Goal: Task Accomplishment & Management: Use online tool/utility

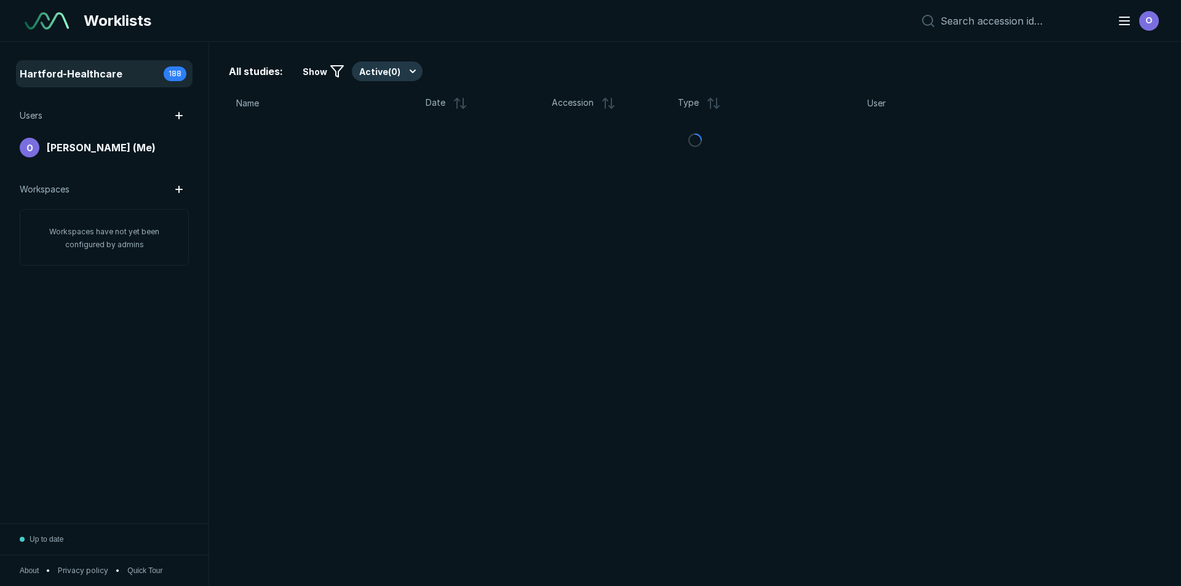
scroll to position [3808, 5758]
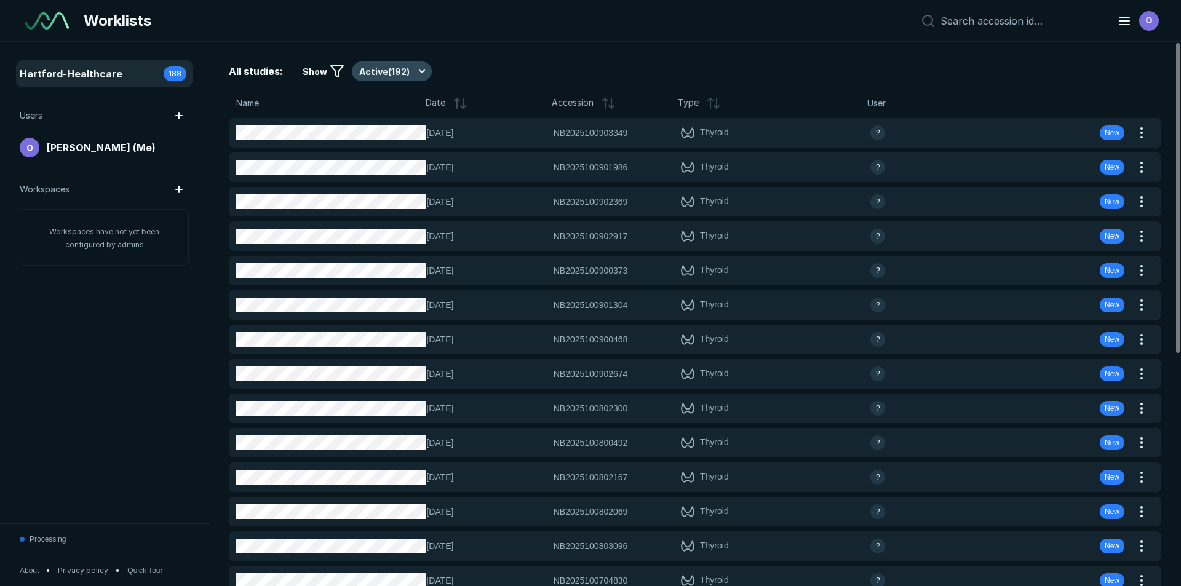
click at [378, 77] on button "Active ( 192 )" at bounding box center [392, 72] width 80 height 20
click at [381, 130] on span "Completed ( 29 )" at bounding box center [396, 132] width 62 height 14
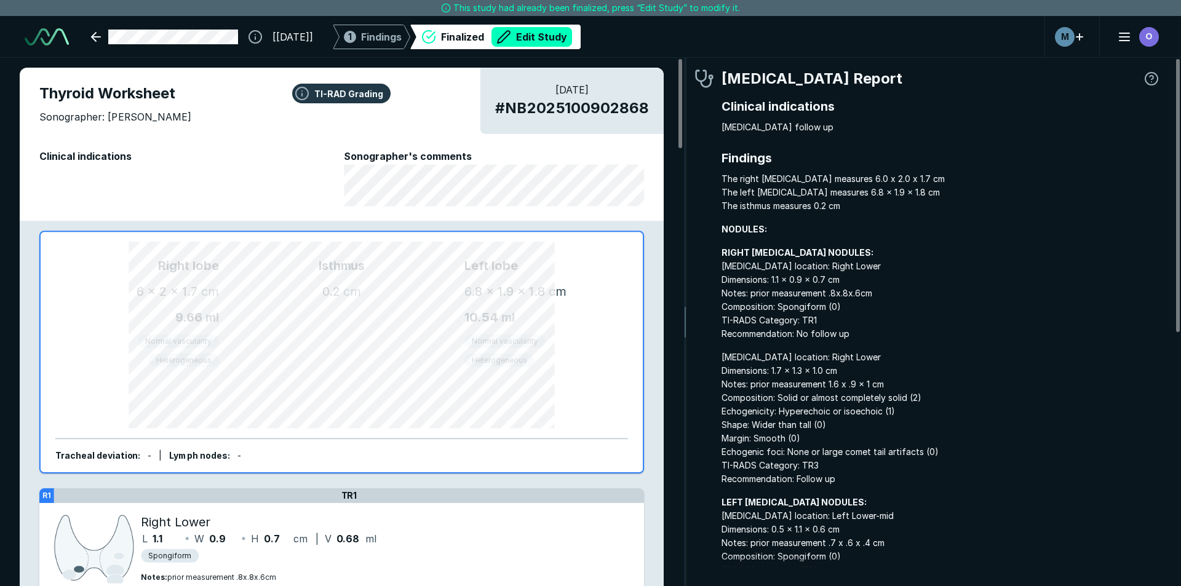
scroll to position [3889, 3663]
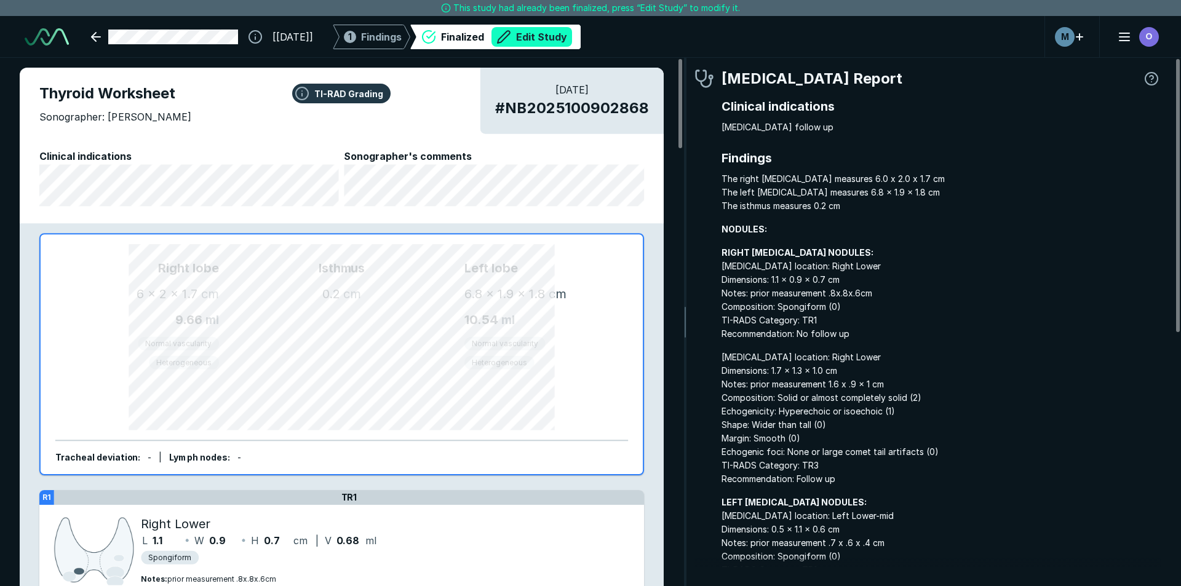
click at [572, 36] on button "Edit Study" at bounding box center [532, 37] width 81 height 20
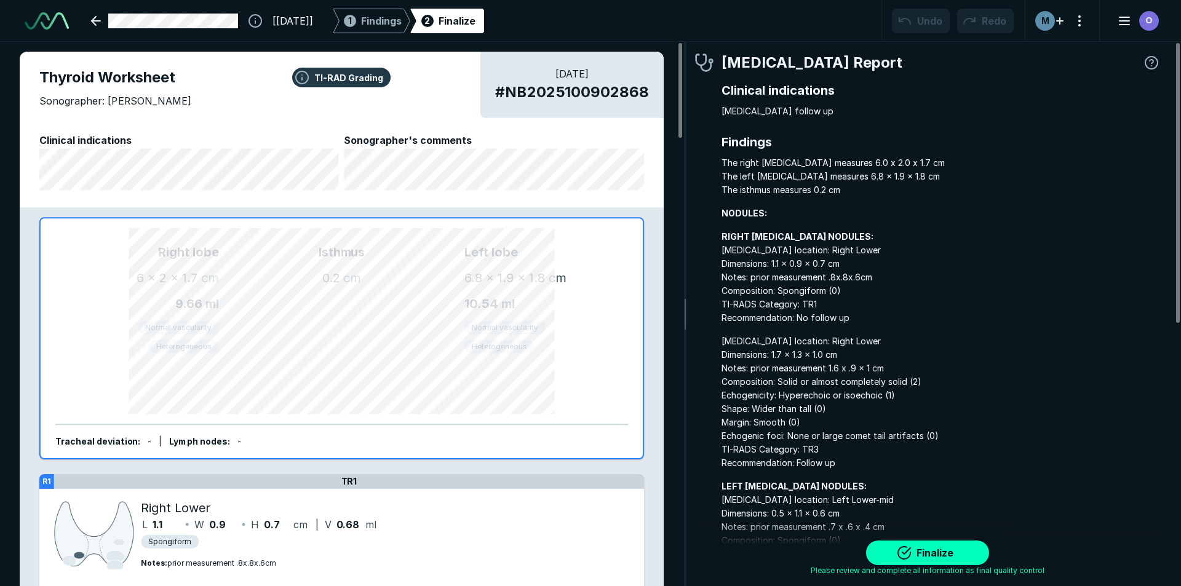
scroll to position [4005, 6896]
click at [391, 31] on div "1 Findings" at bounding box center [371, 21] width 60 height 25
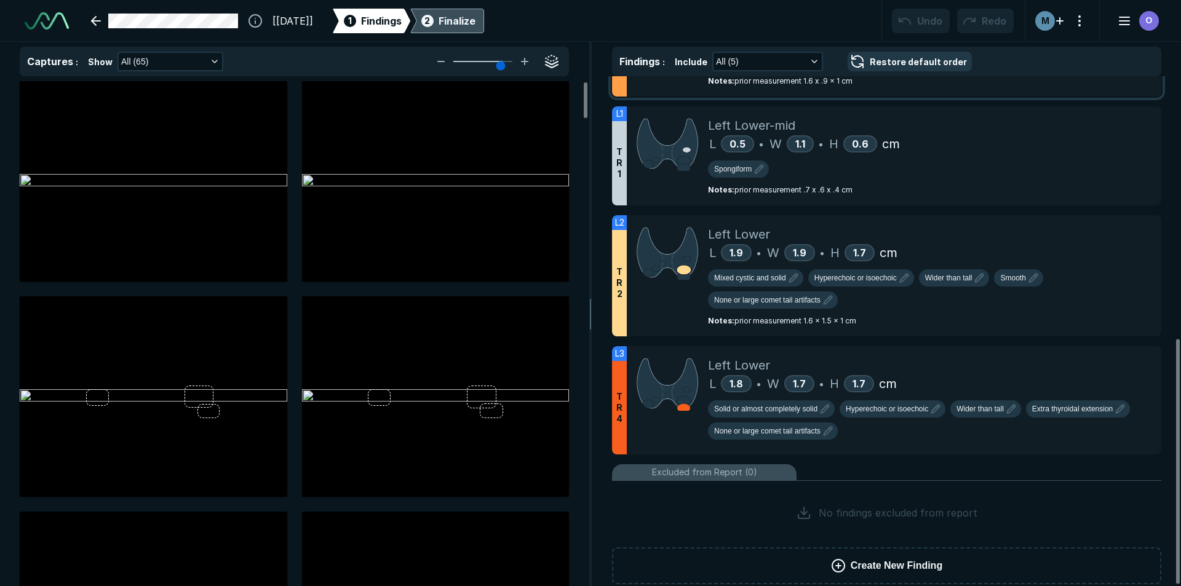
scroll to position [548, 0]
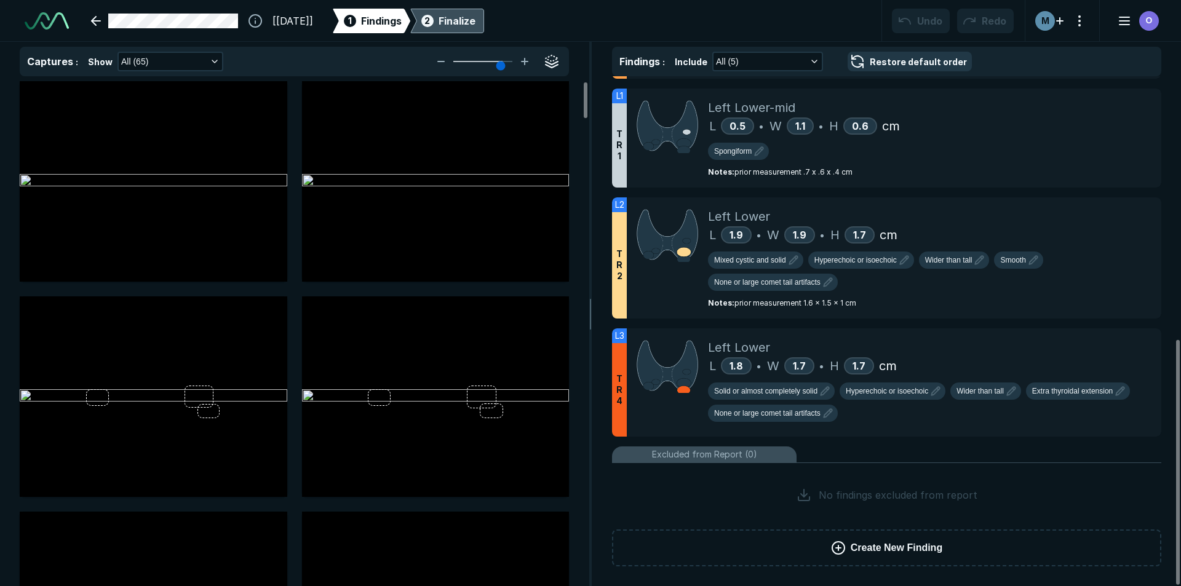
click at [874, 439] on ul "R1 T R 1 Right Lower L 1.1 • W 0.9 • H 0.7 cm Spongiform Notes : prior measurem…" at bounding box center [886, 185] width 549 height 688
click at [923, 431] on div "Left Lower L 1.8 • W 1.7 • H 1.7 cm Solid or almost completely solid Hyperechoi…" at bounding box center [930, 383] width 444 height 108
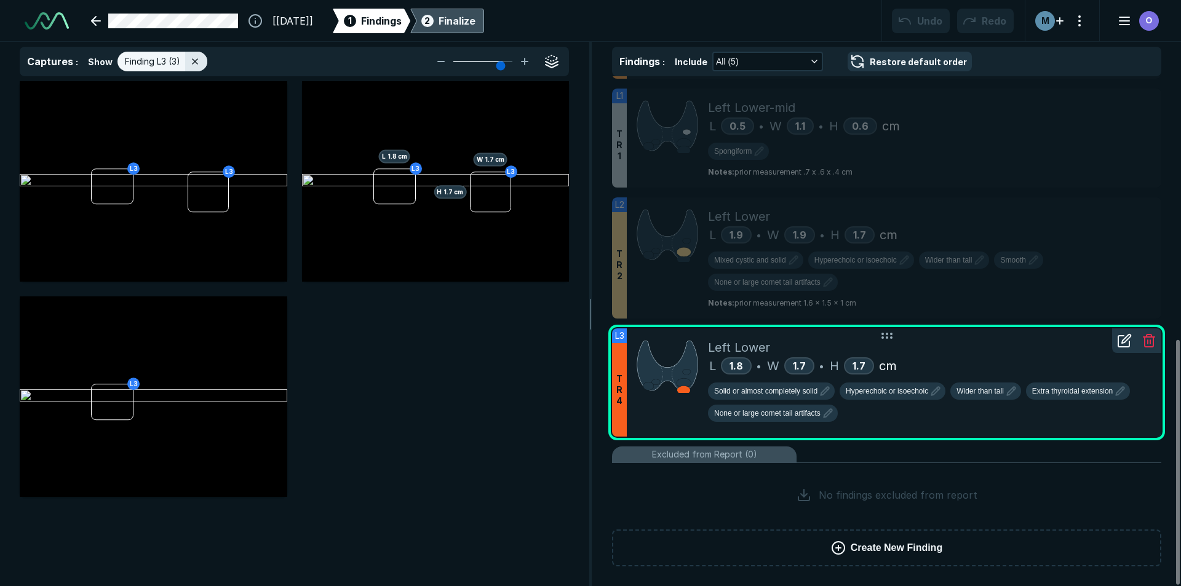
scroll to position [3719, 4034]
click at [1122, 396] on icon "button" at bounding box center [1120, 391] width 15 height 15
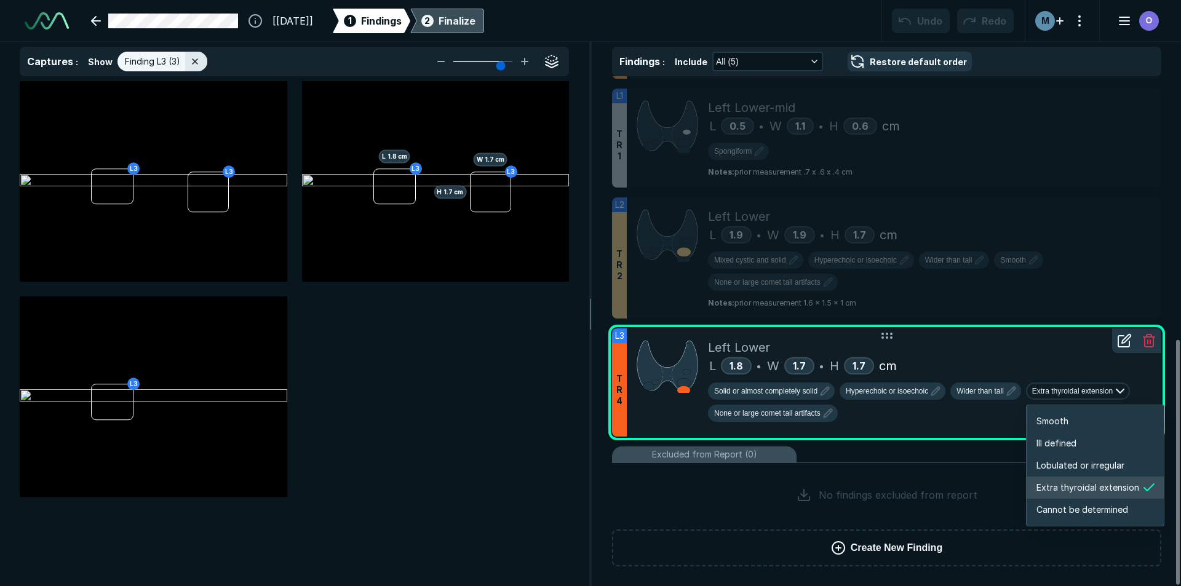
scroll to position [2053, 2188]
click at [1082, 426] on li "Smooth" at bounding box center [1095, 421] width 137 height 22
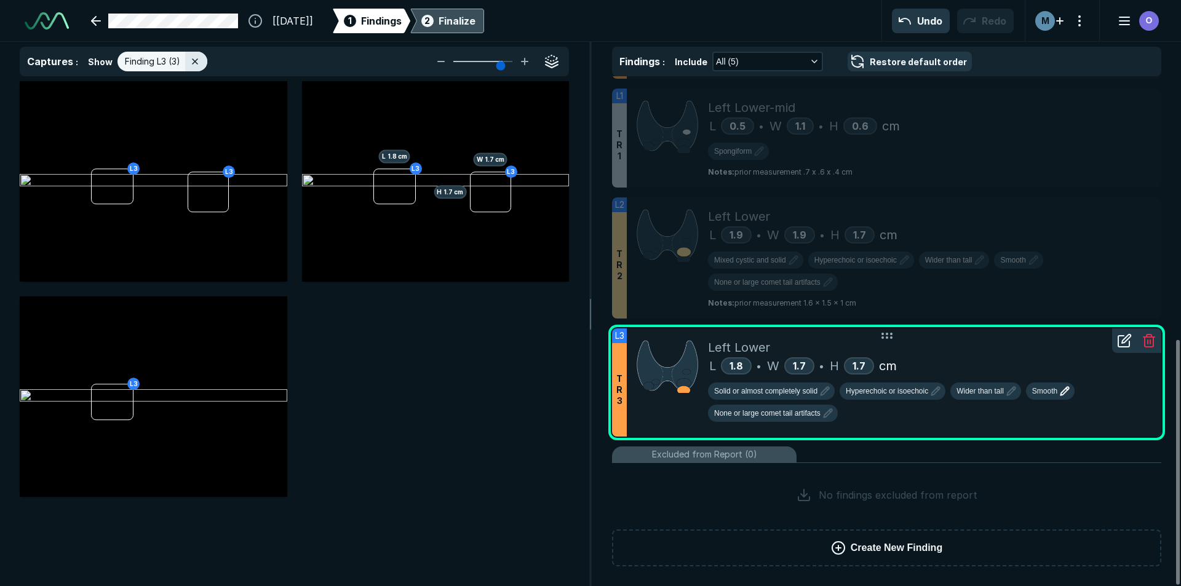
click at [476, 12] on div "2 Finalize" at bounding box center [447, 21] width 57 height 25
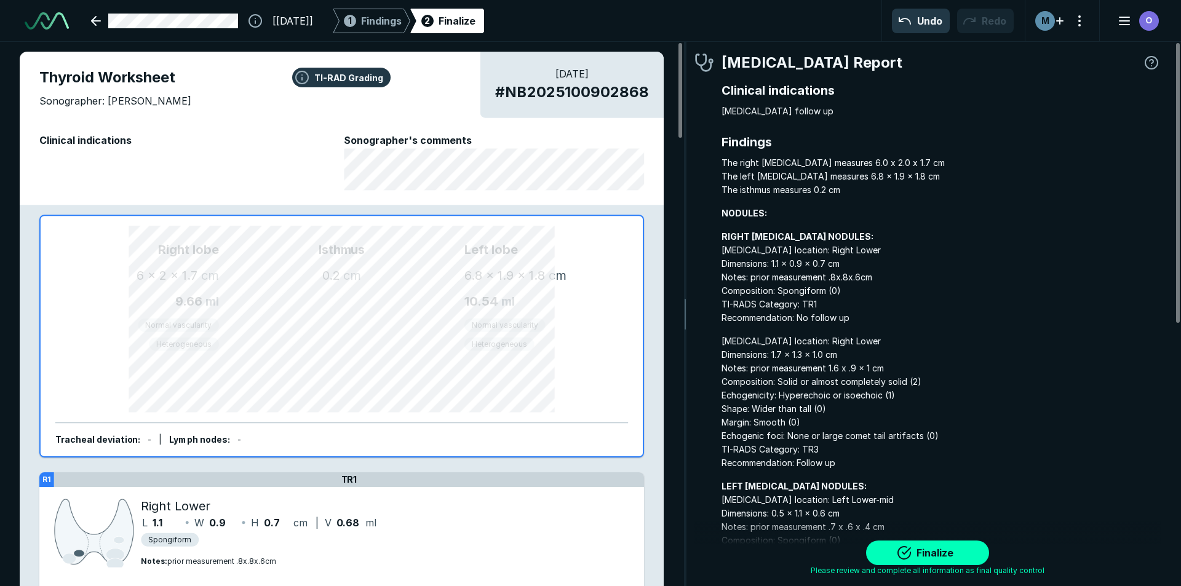
scroll to position [3961, 3663]
click at [930, 560] on button "Finalize" at bounding box center [927, 553] width 123 height 25
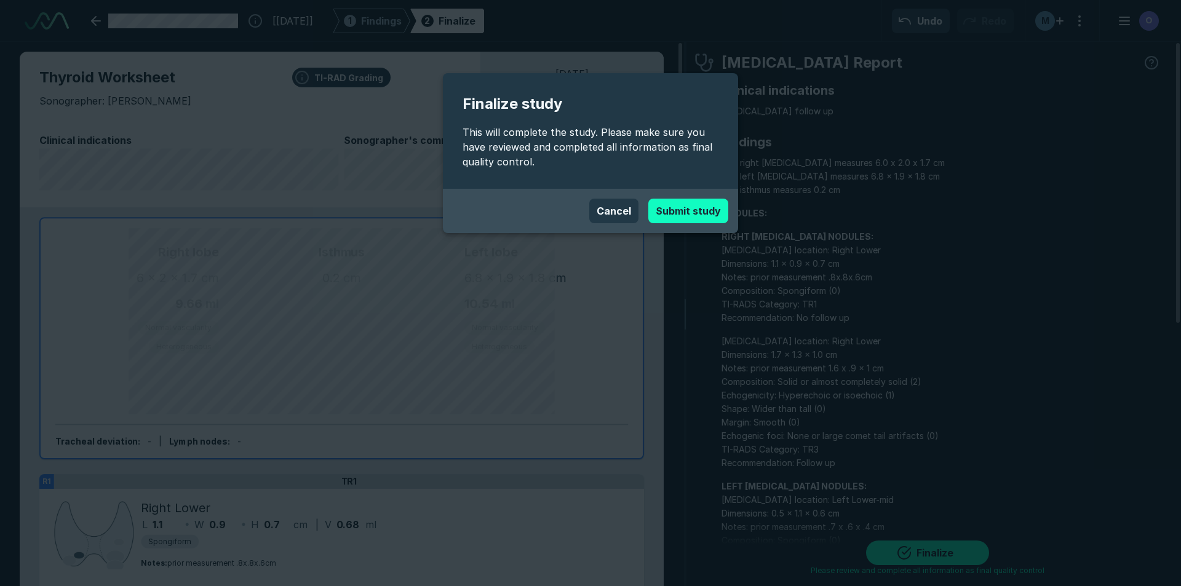
click at [674, 200] on button "Submit study" at bounding box center [688, 211] width 80 height 25
type textarea "x"
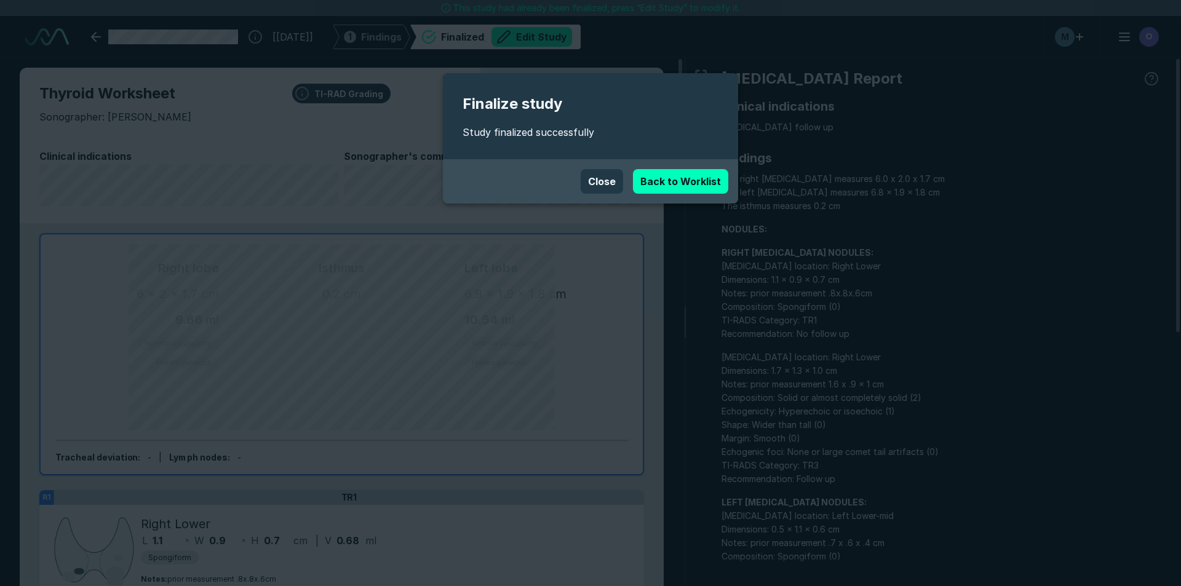
scroll to position [3933, 6896]
click at [663, 183] on link "Back to Worklist" at bounding box center [680, 181] width 95 height 25
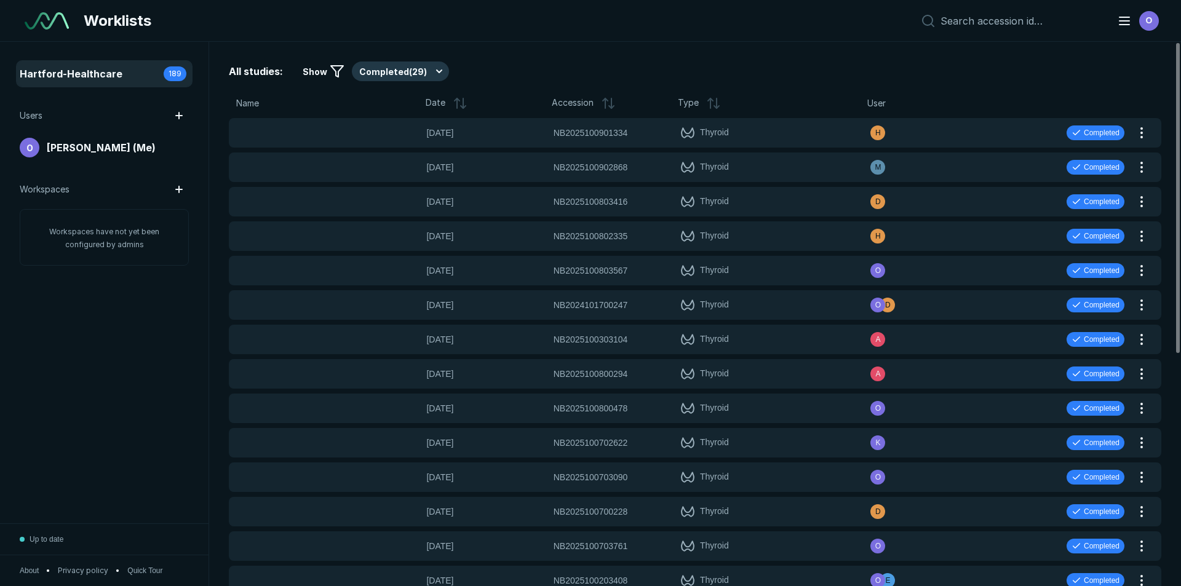
scroll to position [3808, 5758]
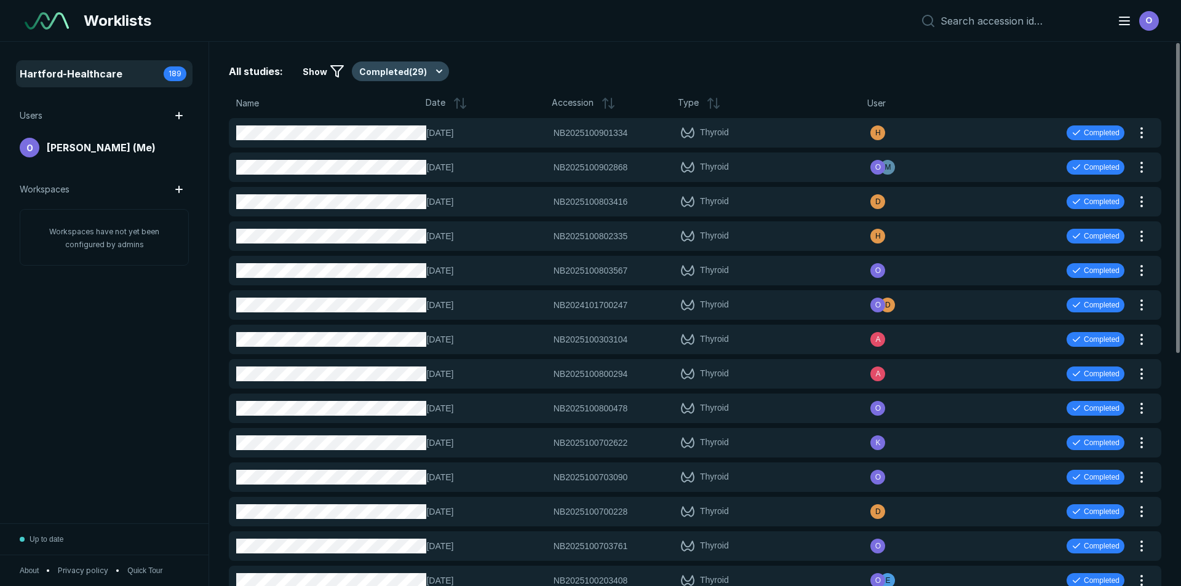
click at [398, 72] on button "Completed ( 29 )" at bounding box center [400, 72] width 97 height 20
click at [394, 107] on span "Active ( 193 )" at bounding box center [388, 109] width 47 height 14
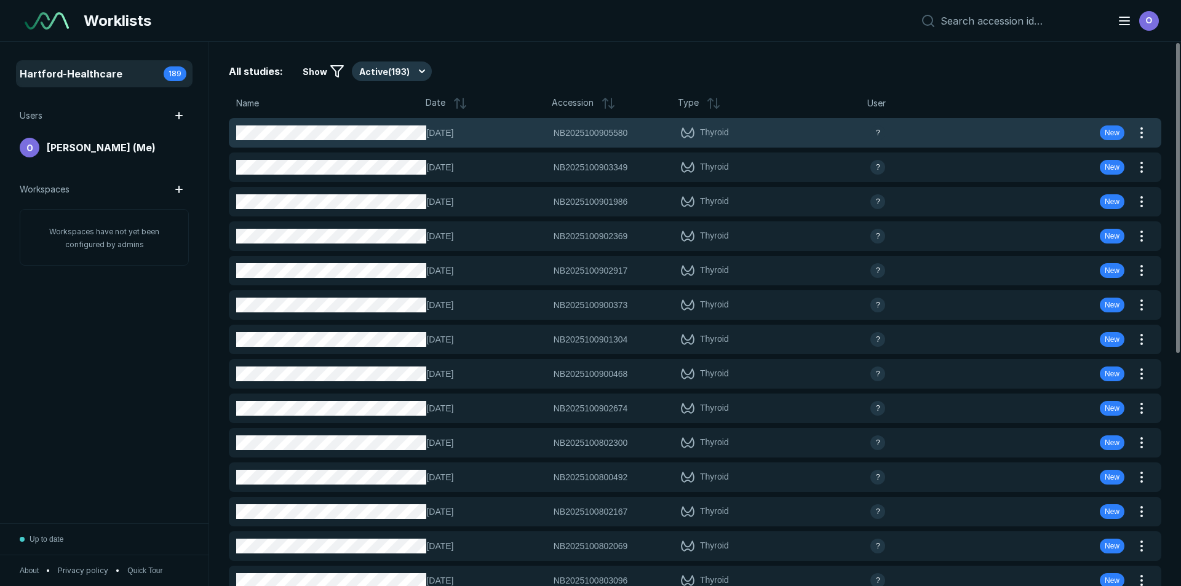
click at [362, 119] on div "[DATE] NB2025100905580 NB2025100905580 Thyroid ? New" at bounding box center [680, 133] width 903 height 30
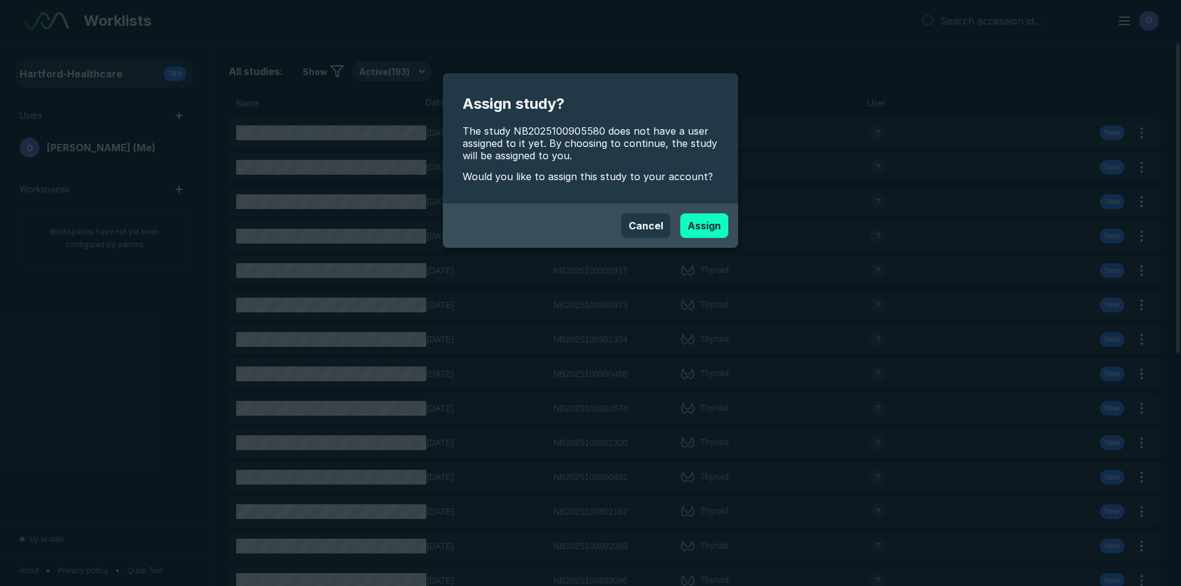
click at [701, 227] on button "Assign" at bounding box center [704, 225] width 48 height 25
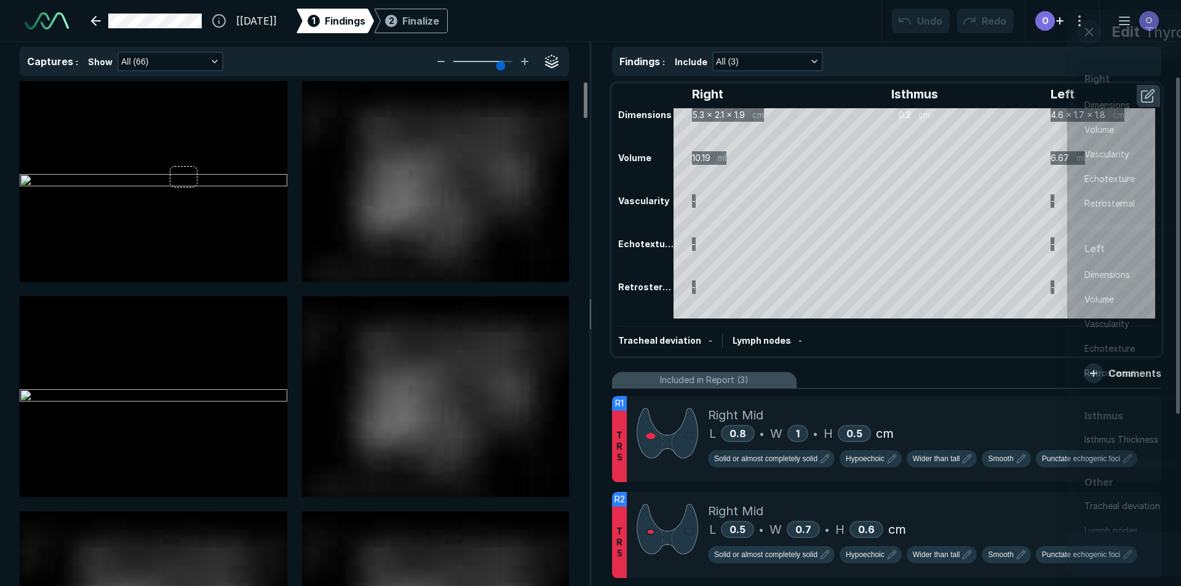
scroll to position [4005, 6896]
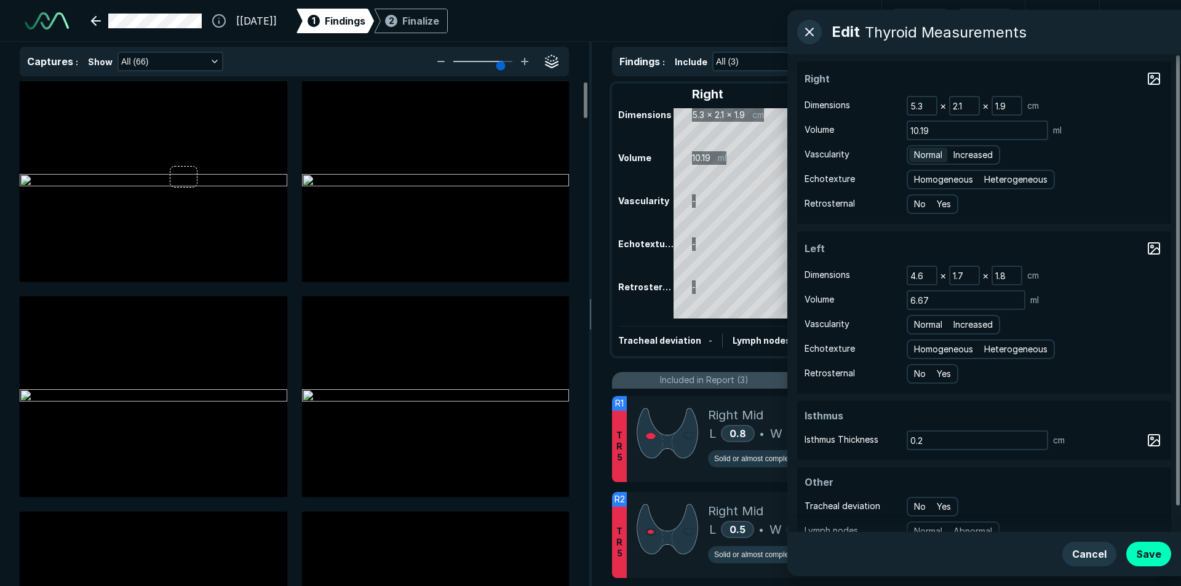
click at [931, 153] on span "Normal" at bounding box center [928, 155] width 28 height 14
click at [920, 153] on input "Normal" at bounding box center [916, 153] width 8 height 8
radio input "true"
click at [930, 173] on span "Homogeneous" at bounding box center [943, 180] width 59 height 14
click at [920, 174] on input "Homogeneous" at bounding box center [916, 178] width 8 height 8
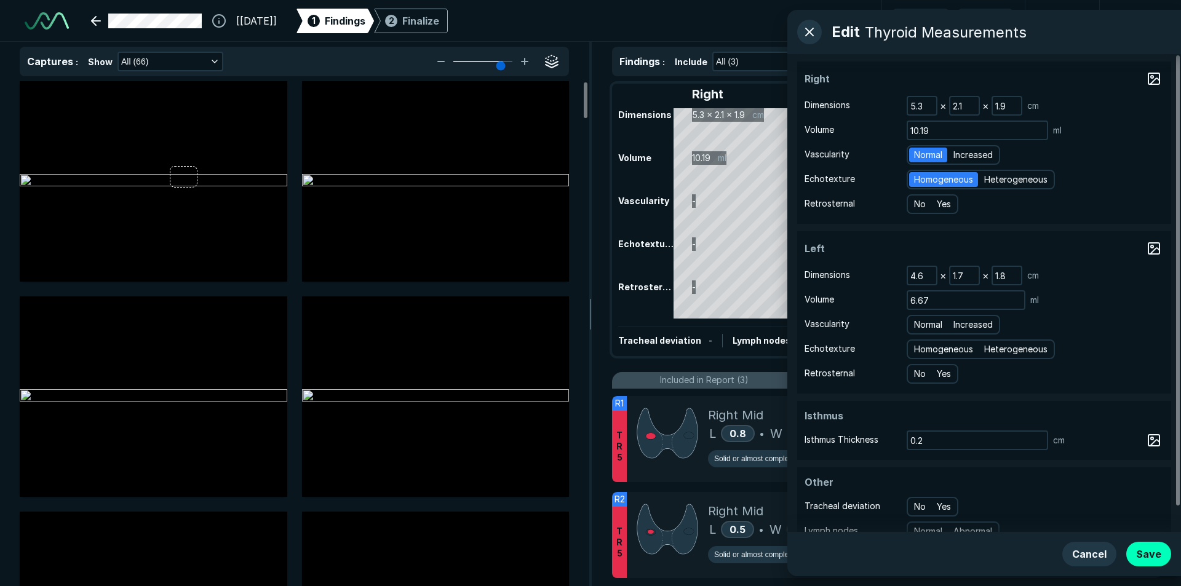
radio input "true"
click at [931, 327] on span "Normal" at bounding box center [928, 325] width 28 height 14
click at [920, 327] on input "Normal" at bounding box center [916, 323] width 8 height 8
radio input "true"
click at [938, 349] on span "Homogeneous" at bounding box center [943, 350] width 59 height 14
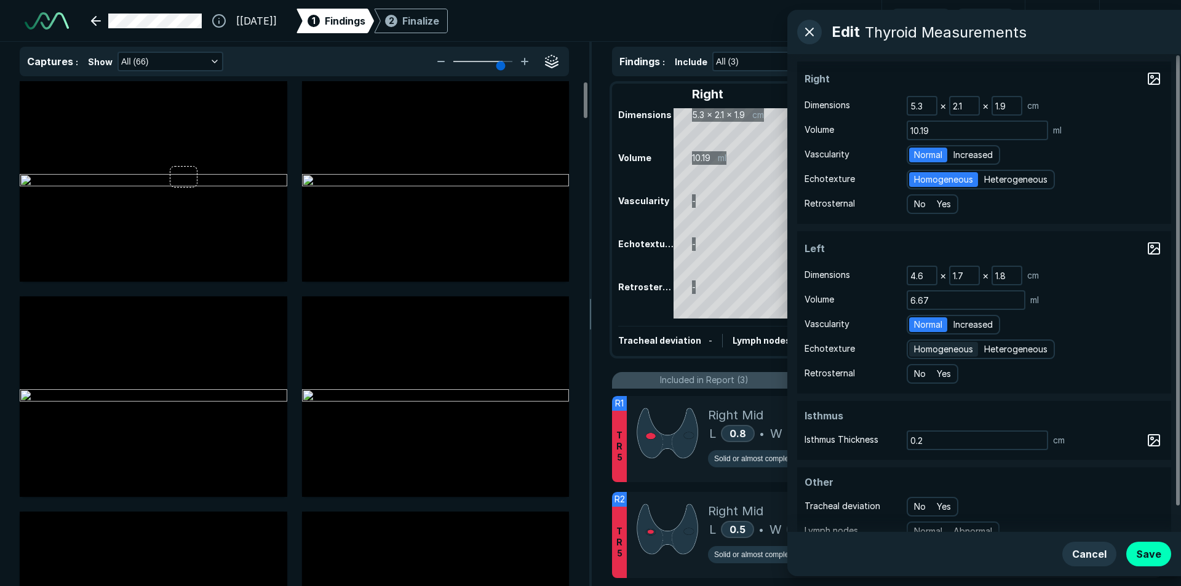
click at [920, 349] on input "Homogeneous" at bounding box center [916, 348] width 8 height 8
radio input "true"
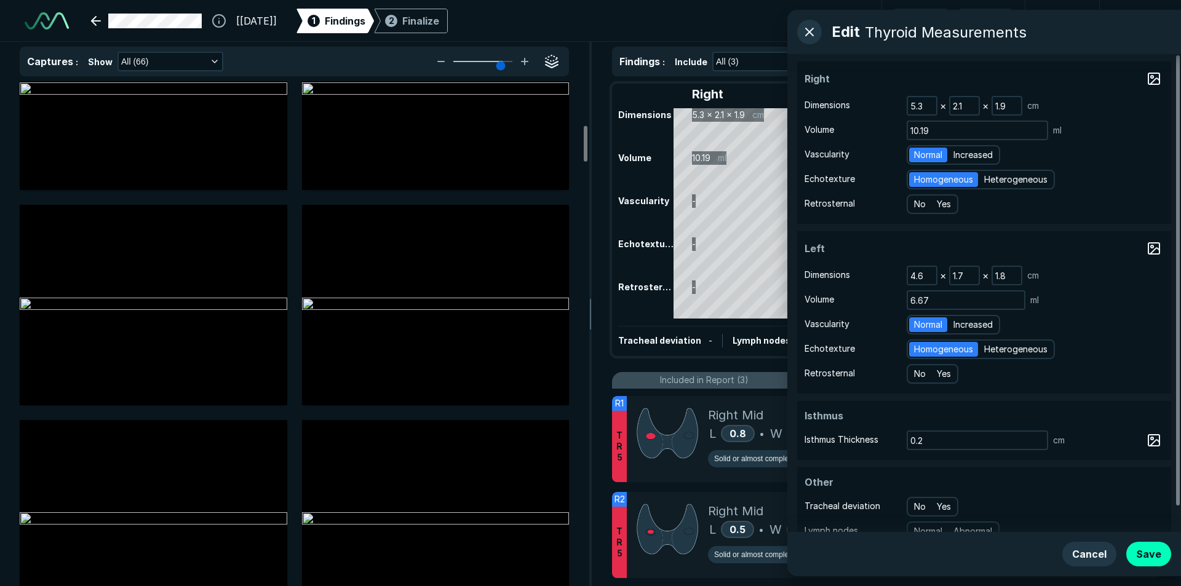
scroll to position [615, 0]
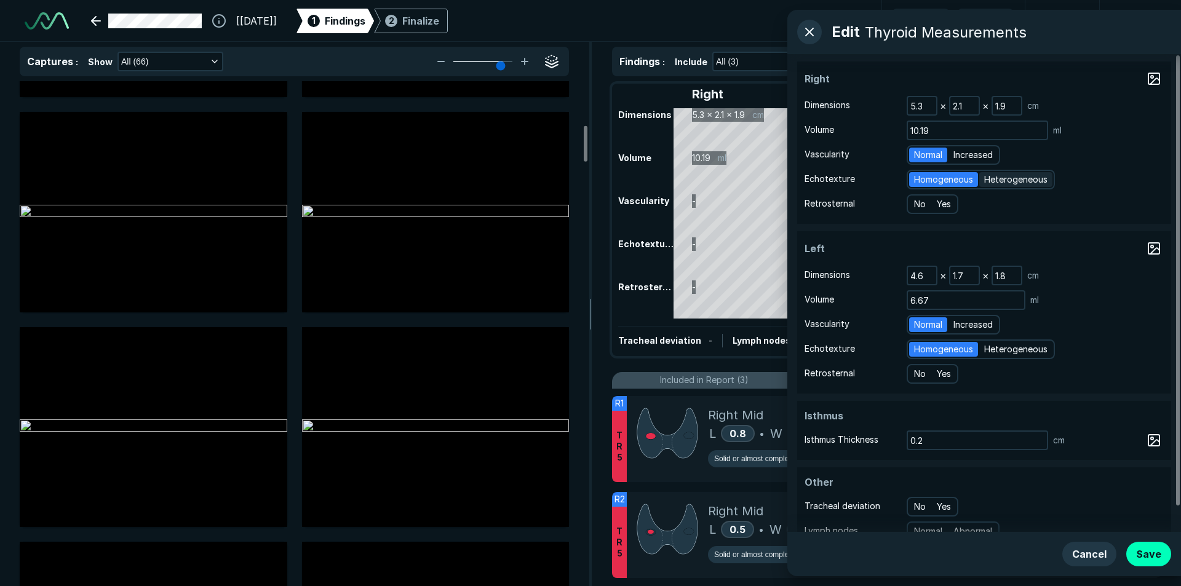
click at [1037, 182] on span "Heterogeneous" at bounding box center [1015, 180] width 63 height 14
click at [990, 182] on input "Heterogeneous" at bounding box center [986, 178] width 8 height 8
radio input "true"
radio input "false"
click at [1011, 348] on span "Heterogeneous" at bounding box center [1015, 350] width 63 height 14
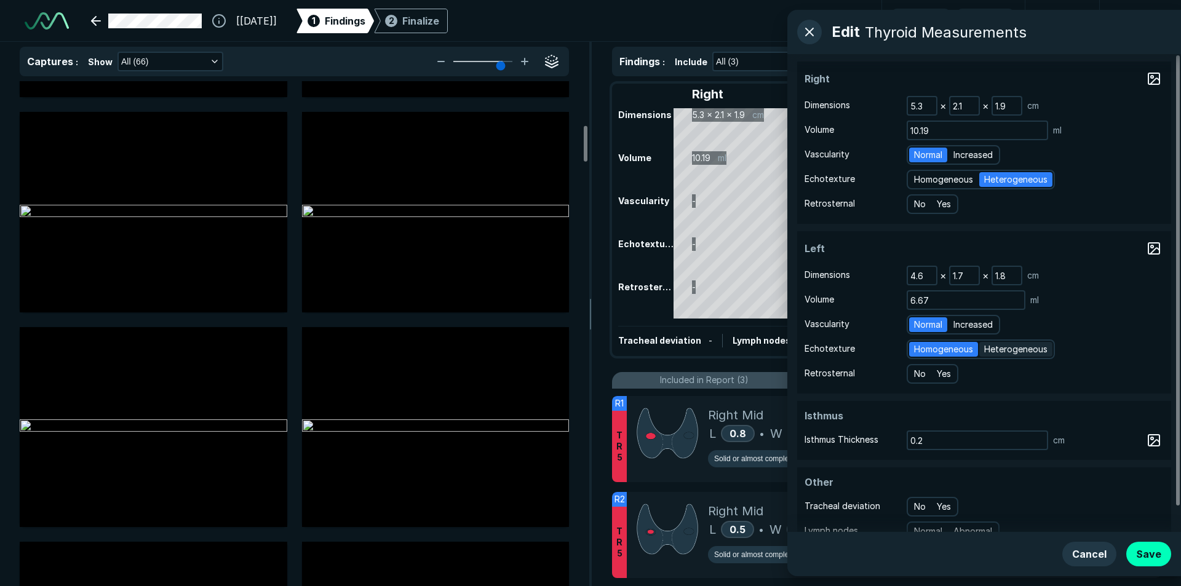
click at [990, 348] on input "Heterogeneous" at bounding box center [986, 348] width 8 height 8
radio input "true"
radio input "false"
click at [1150, 554] on button "Save" at bounding box center [1148, 554] width 45 height 25
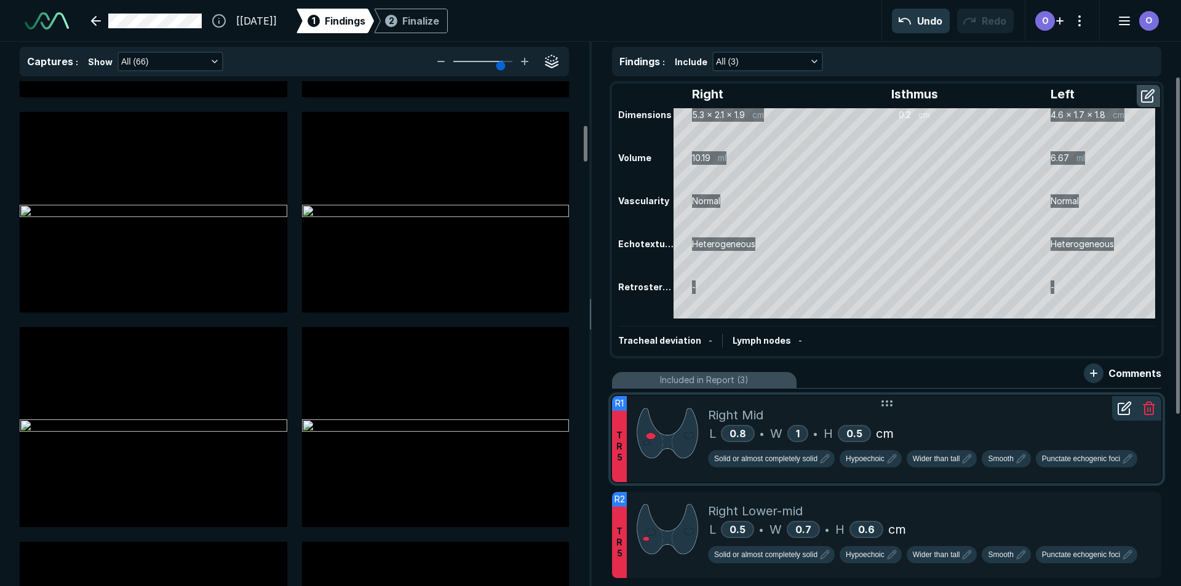
click at [939, 413] on div "Right Mid" at bounding box center [930, 415] width 444 height 18
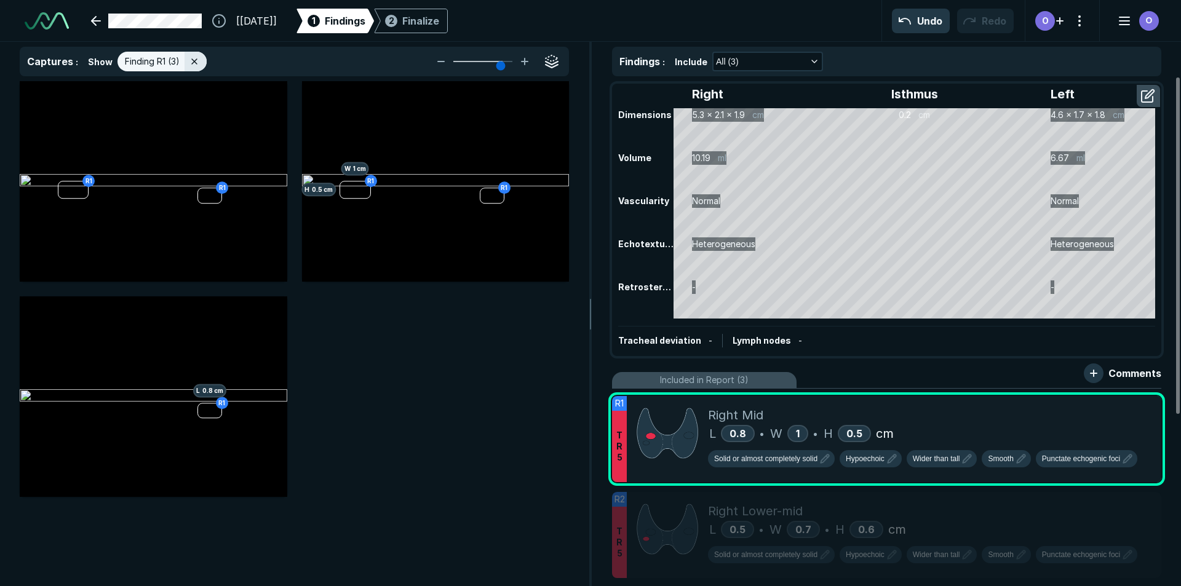
scroll to position [3719, 4034]
click at [527, 58] on icon at bounding box center [524, 61] width 15 height 15
type input "6"
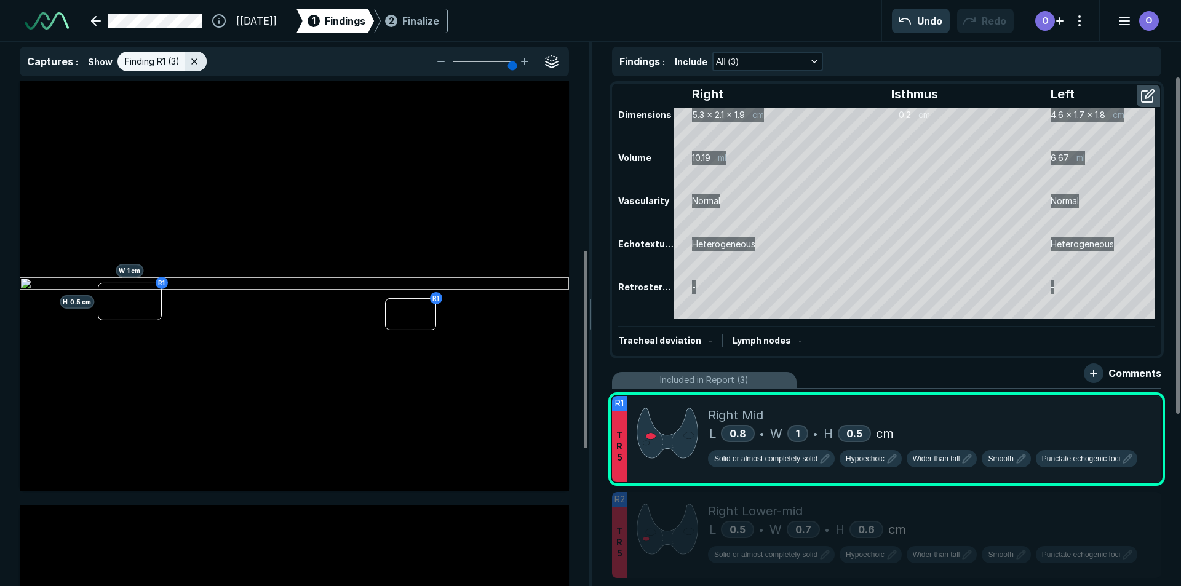
scroll to position [431, 0]
click at [1121, 465] on icon "button" at bounding box center [1127, 459] width 15 height 15
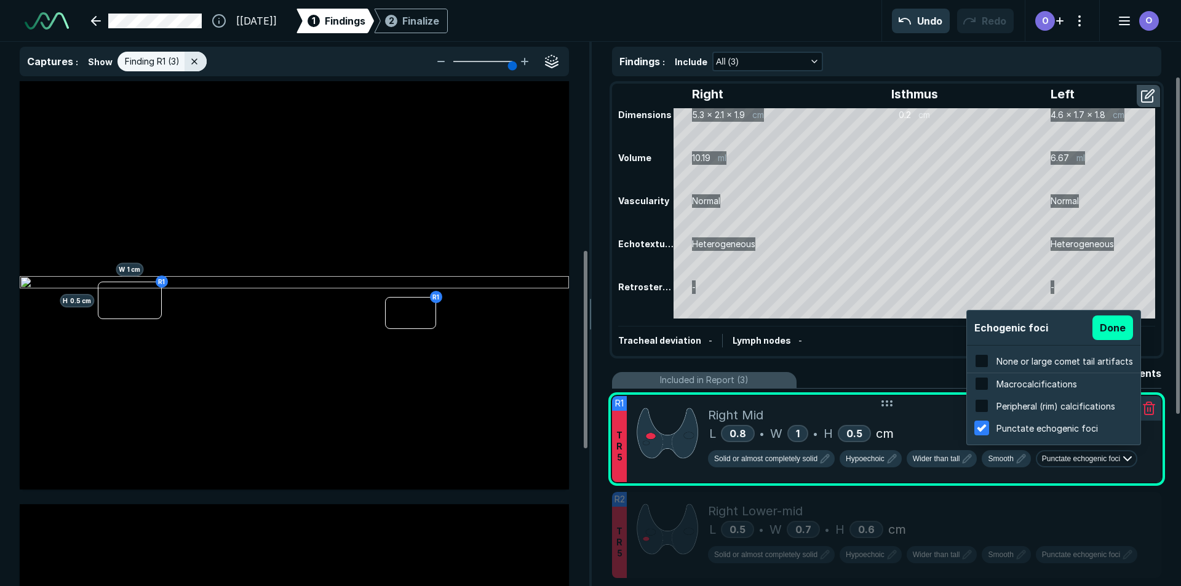
scroll to position [1978, 2346]
click at [1021, 361] on span "None or large comet tail artifacts" at bounding box center [1065, 361] width 137 height 10
checkbox input "true"
checkbox input "false"
click at [1105, 330] on button "Done" at bounding box center [1113, 328] width 41 height 25
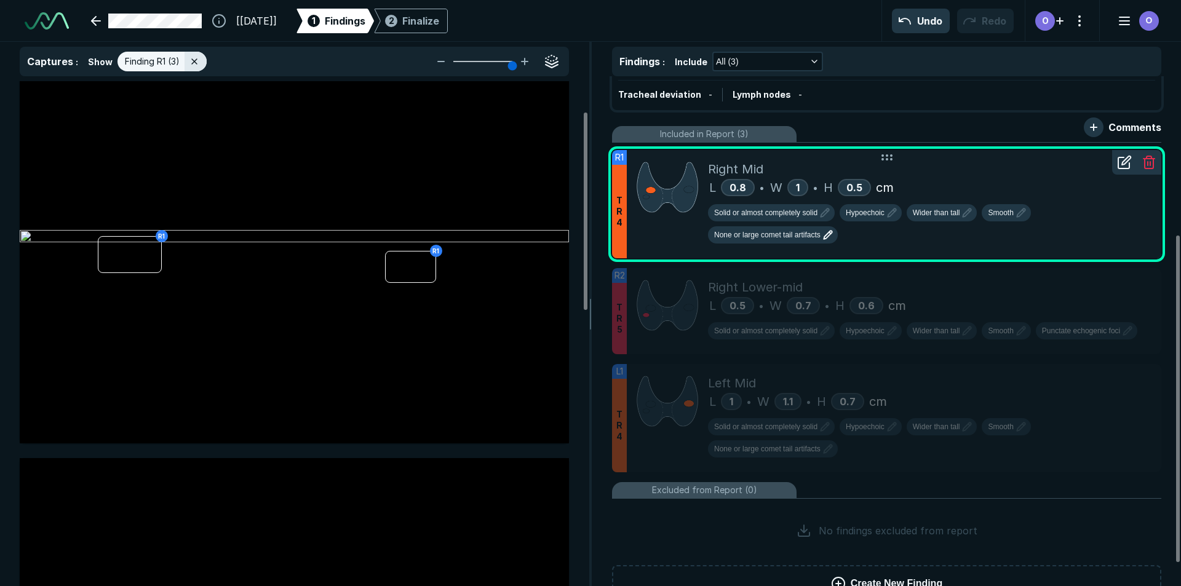
scroll to position [0, 0]
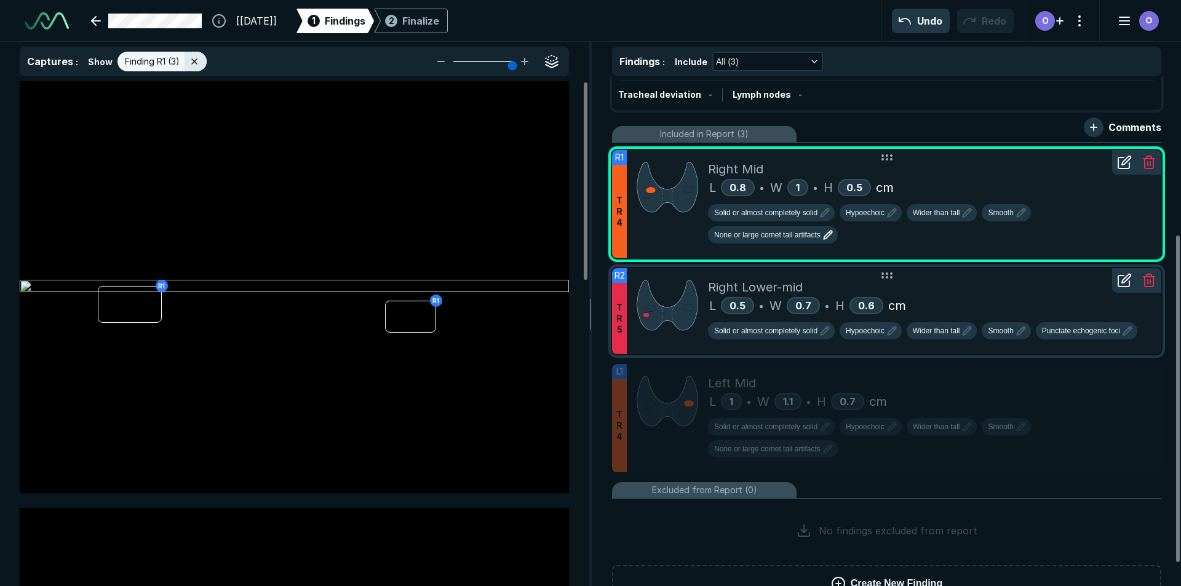
click at [969, 287] on div "Right Lower-mid" at bounding box center [930, 287] width 444 height 18
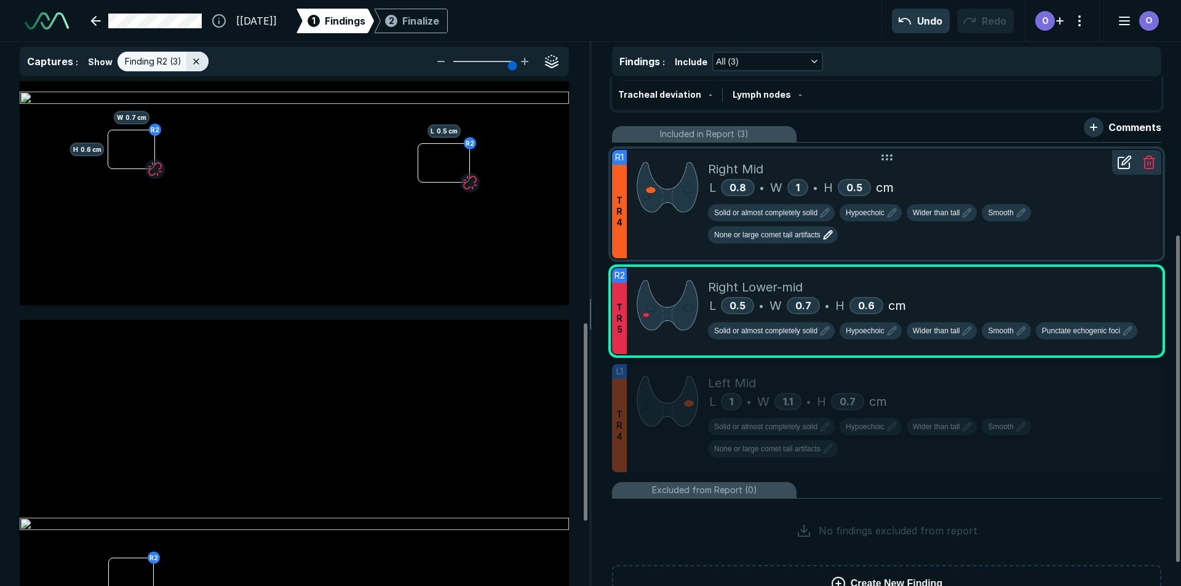
scroll to position [780, 0]
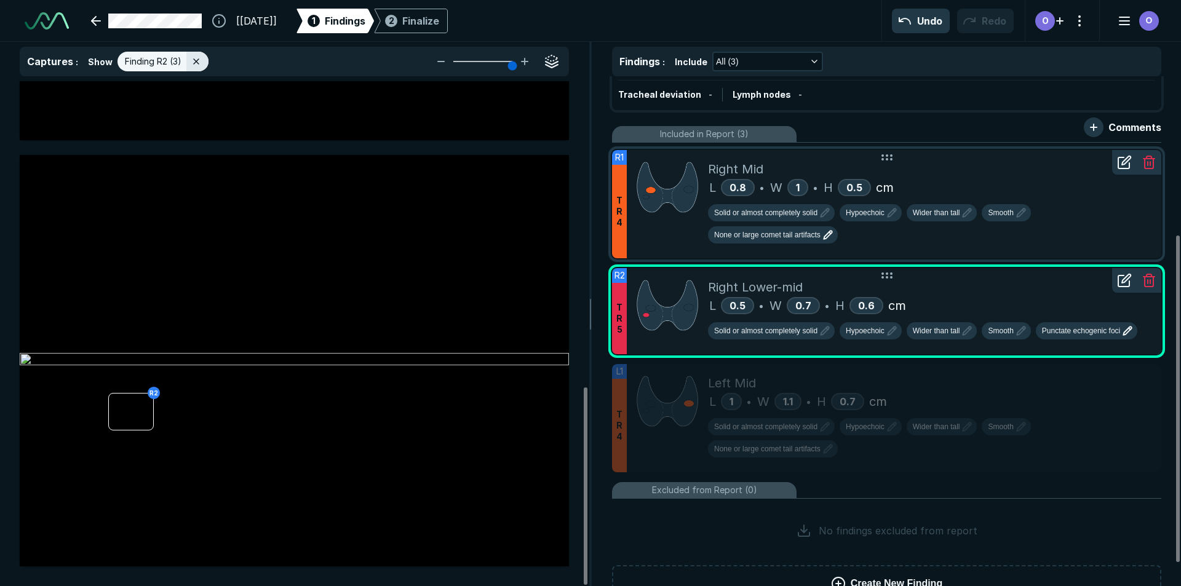
click at [1091, 333] on span "Punctate echogenic foci" at bounding box center [1081, 330] width 78 height 11
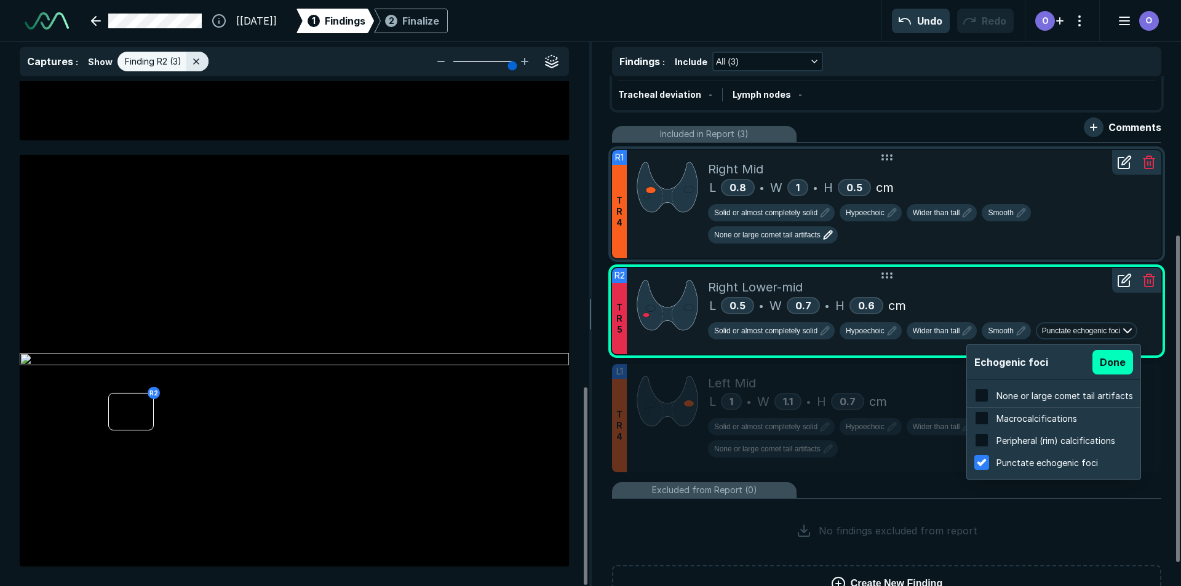
scroll to position [1978, 2346]
click at [1024, 397] on span "None or large comet tail artifacts" at bounding box center [1065, 396] width 137 height 10
checkbox input "true"
checkbox input "false"
click at [1117, 357] on button "Done" at bounding box center [1113, 362] width 41 height 25
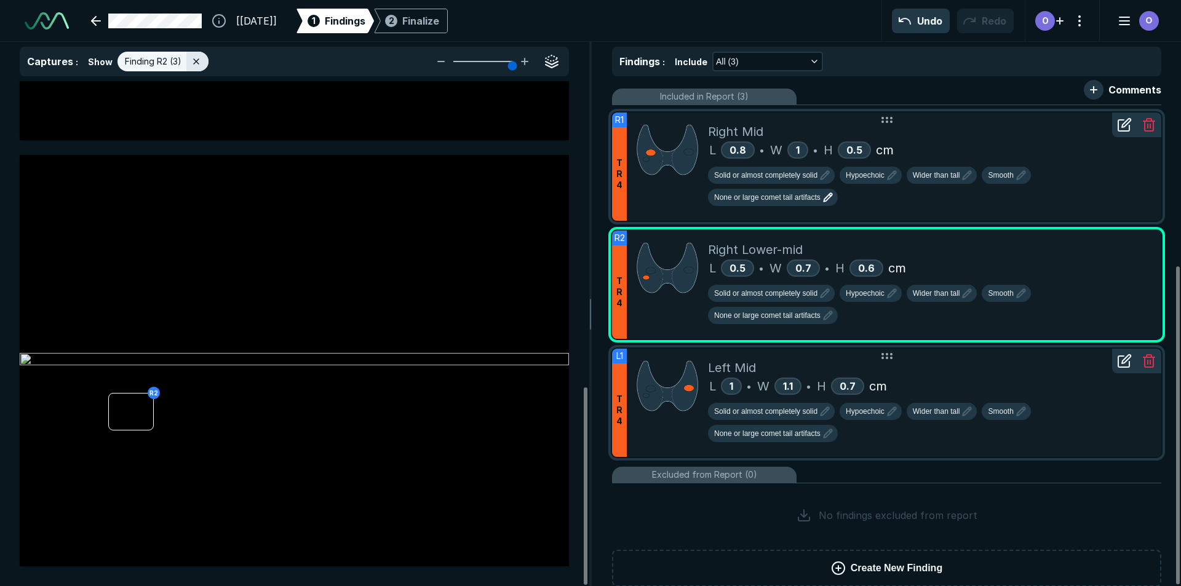
scroll to position [304, 0]
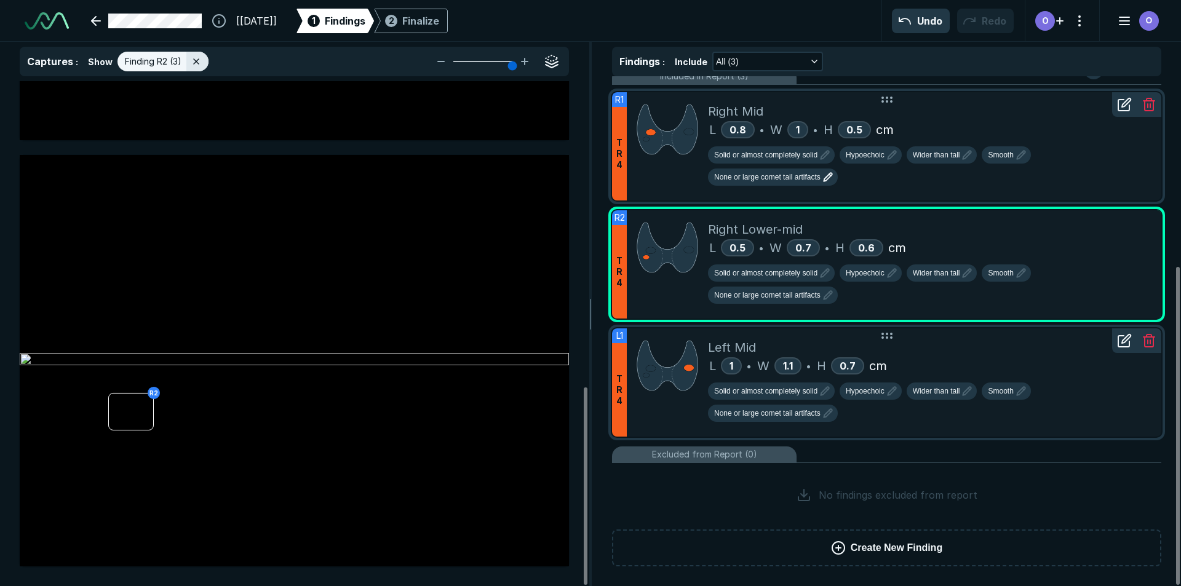
click at [991, 348] on div "Left Mid" at bounding box center [930, 347] width 444 height 18
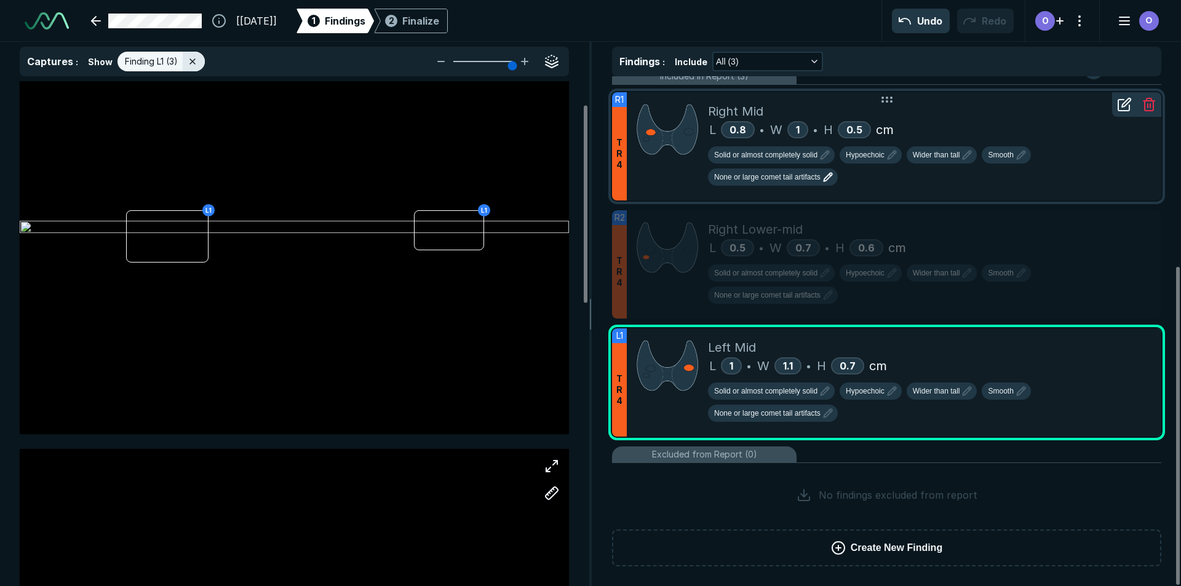
scroll to position [0, 0]
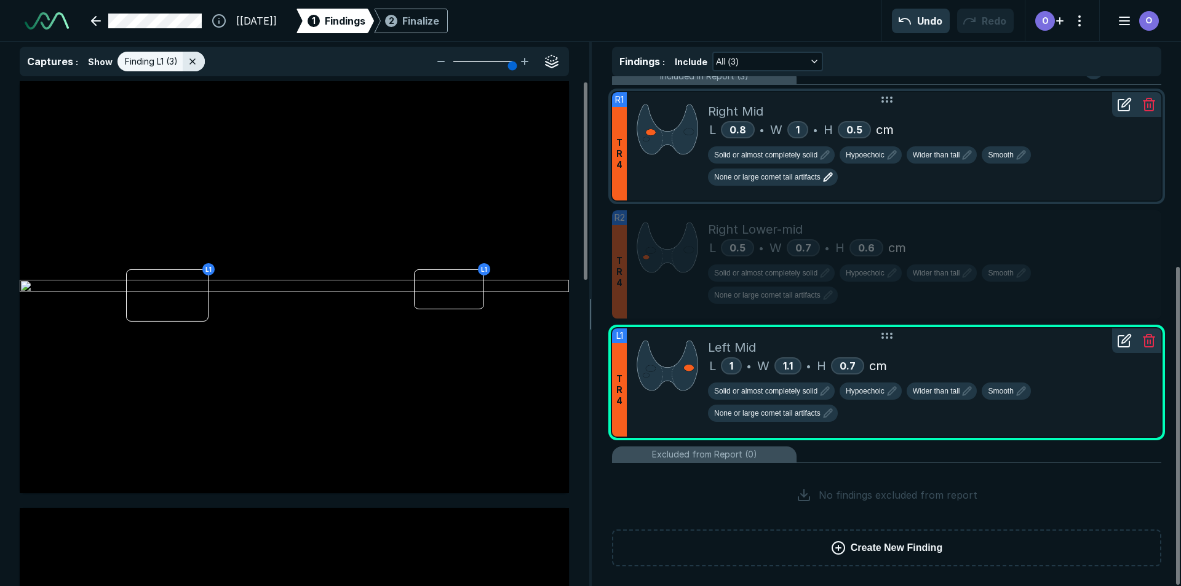
click at [1128, 345] on icon at bounding box center [1124, 340] width 15 height 15
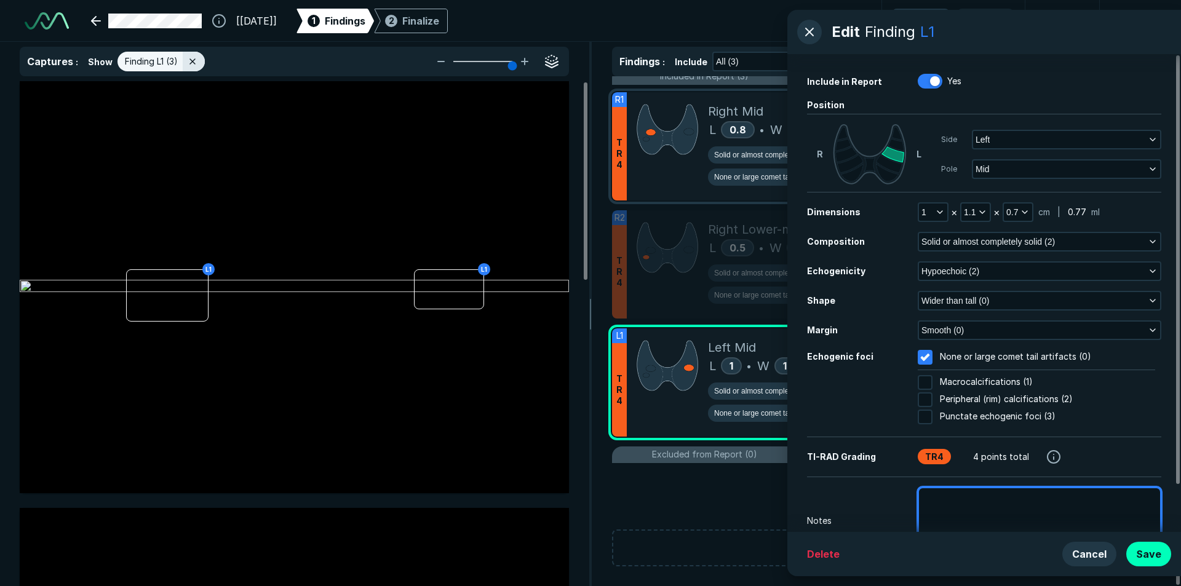
click at [942, 498] on textarea at bounding box center [1040, 515] width 244 height 57
type textarea "x"
type textarea "P"
type textarea "x"
type textarea "Pr"
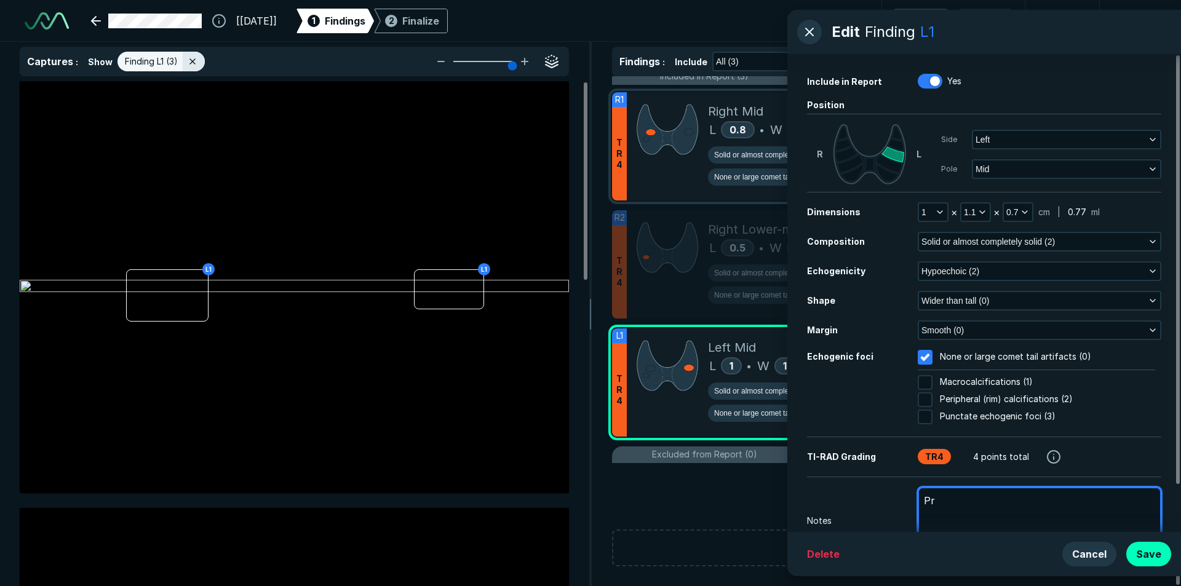
type textarea "x"
type textarea "Pri"
type textarea "x"
type textarea "Prio"
type textarea "x"
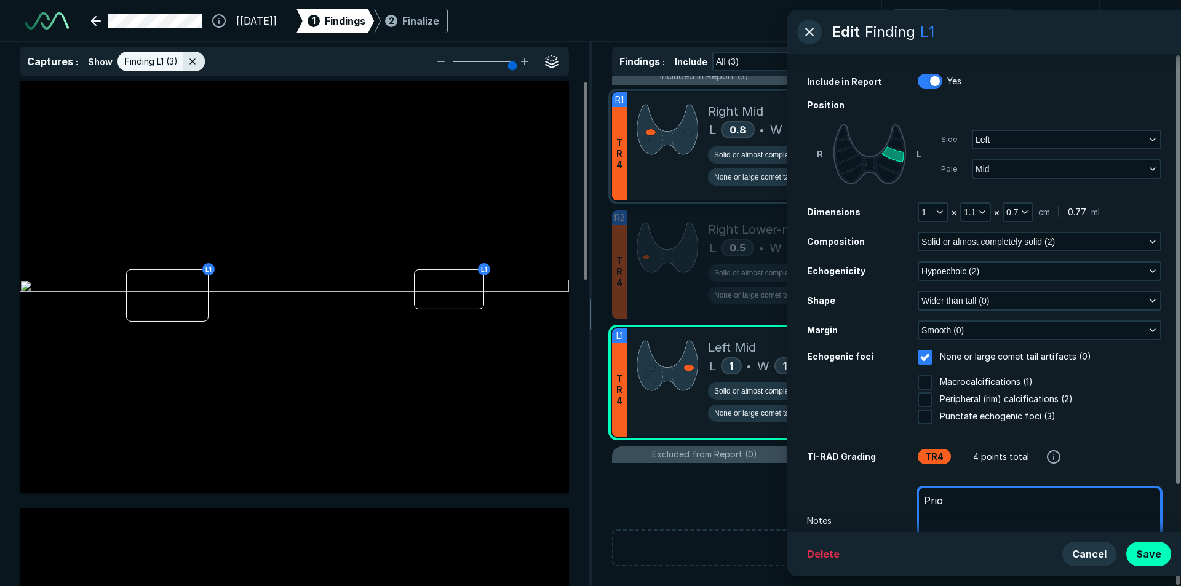
type textarea "Prior"
type textarea "x"
type textarea "Prior"
type textarea "x"
type textarea "Prior m"
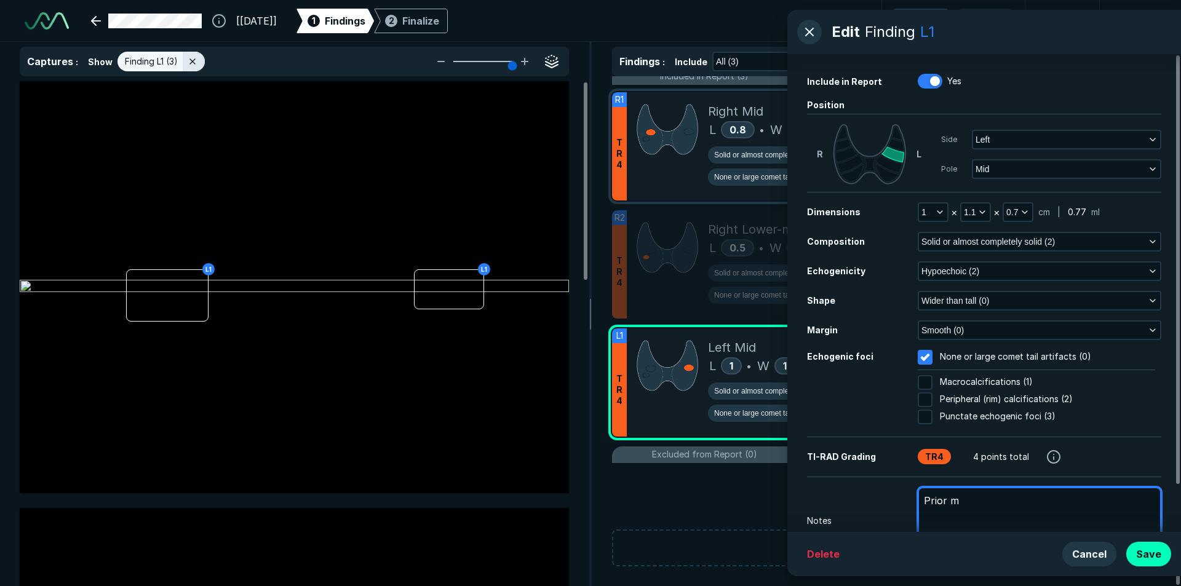
type textarea "x"
type textarea "Prior me"
type textarea "x"
type textarea "Prior mea"
type textarea "x"
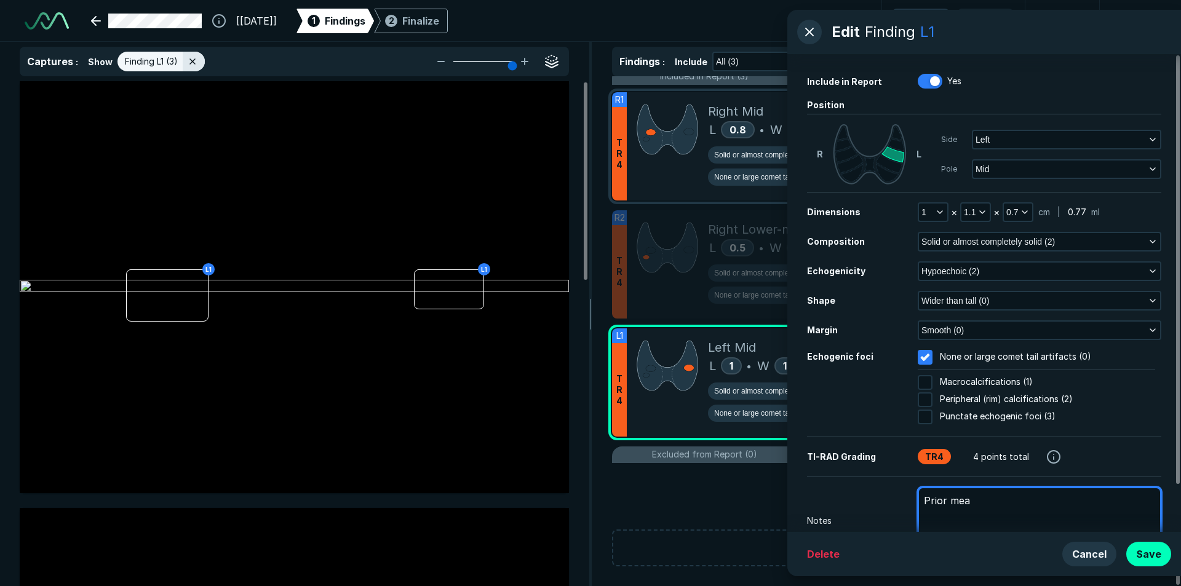
type textarea "Prior meas"
type textarea "x"
type textarea "Prior measu"
type textarea "x"
type textarea "Prior measur"
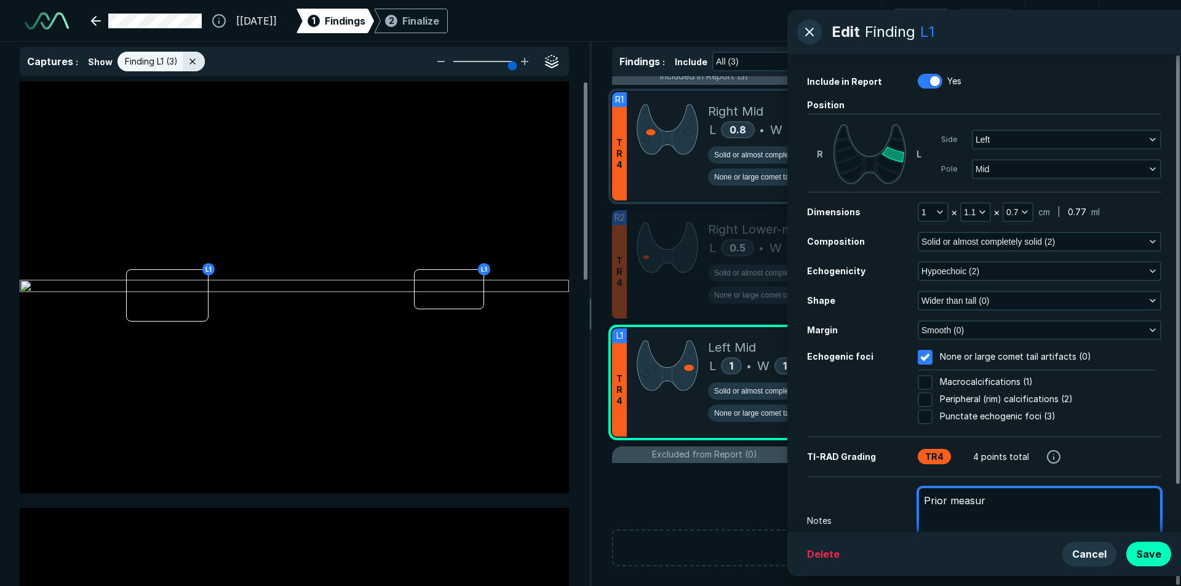
type textarea "x"
type textarea "Prior measure"
type textarea "x"
type textarea "Prior measurem"
type textarea "x"
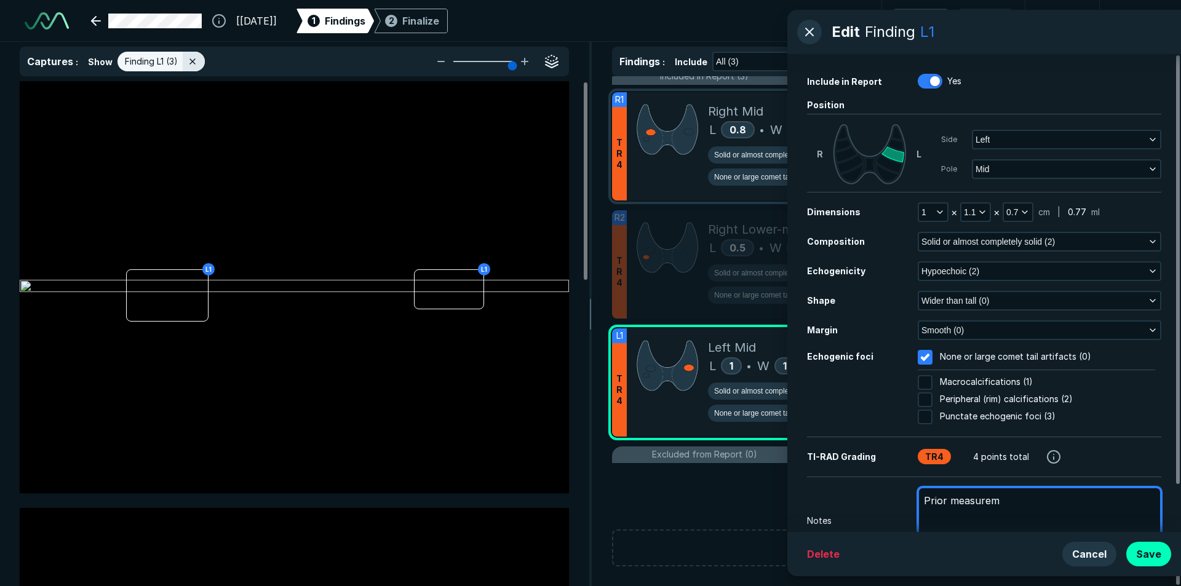
type textarea "Prior measureme"
type textarea "x"
type textarea "Prior measuremen"
type textarea "x"
type textarea "Prior measurement"
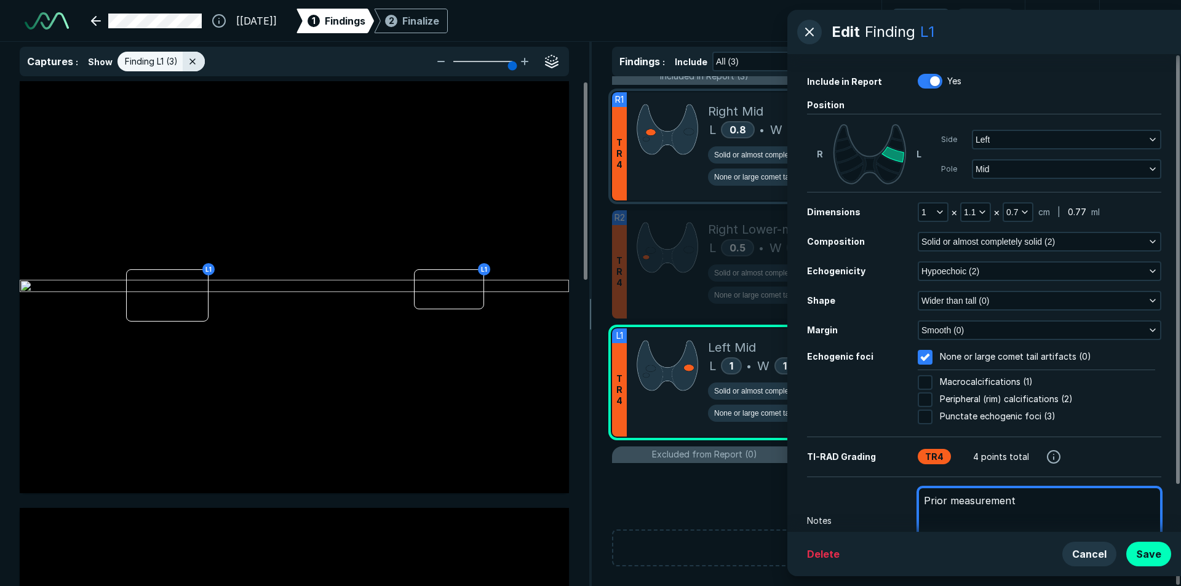
type textarea "x"
type textarea "Prior measurements"
type textarea "x"
type textarea "Prior measurement"
type textarea "x"
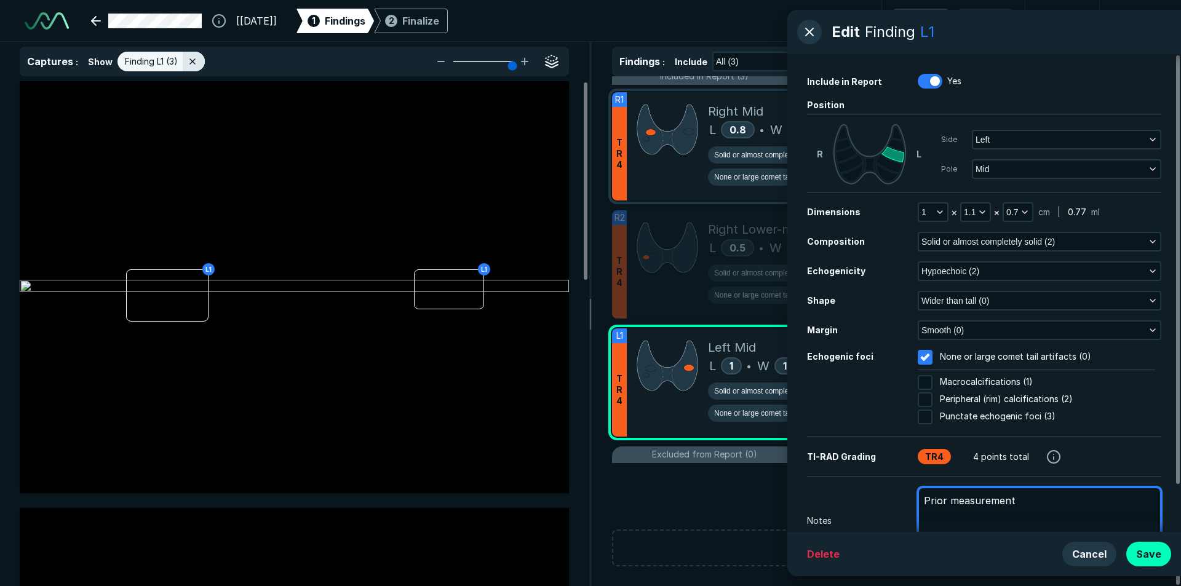
type textarea "Prior measurement:"
type textarea "x"
type textarea "Prior measurement:"
type textarea "x"
type textarea "Prior measurement: 1"
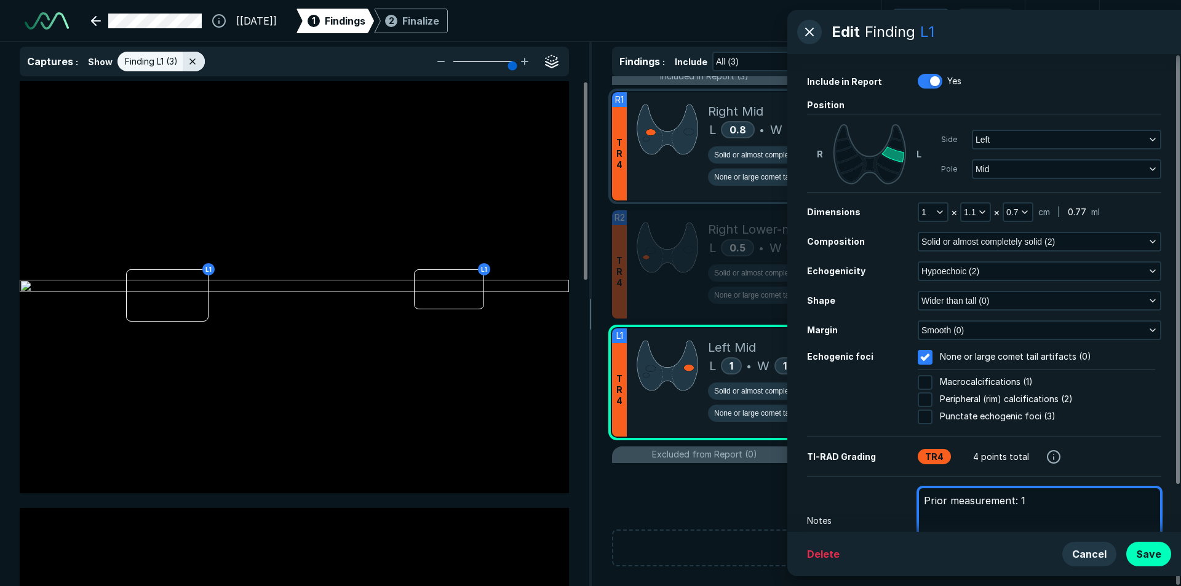
type textarea "x"
type textarea "Prior measurement: 1."
type textarea "x"
type textarea "Prior measurement: 1.4"
type textarea "x"
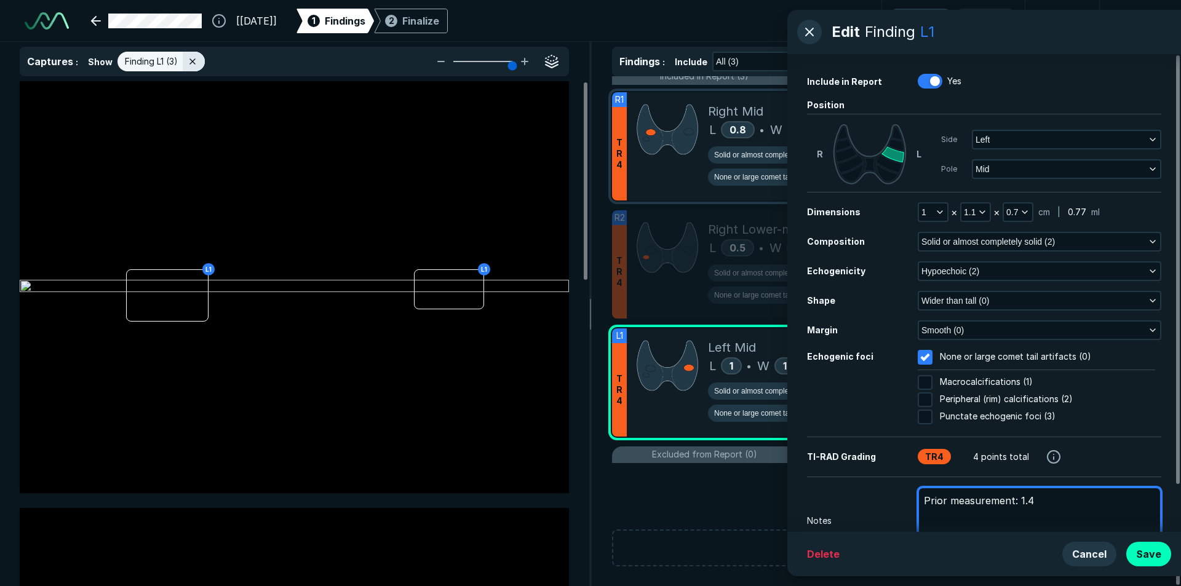
type textarea "Prior measurement: 1.4"
type textarea "x"
type textarea "Prior measurement: 1.4 x"
type textarea "x"
type textarea "Prior measurement: 1.4 x"
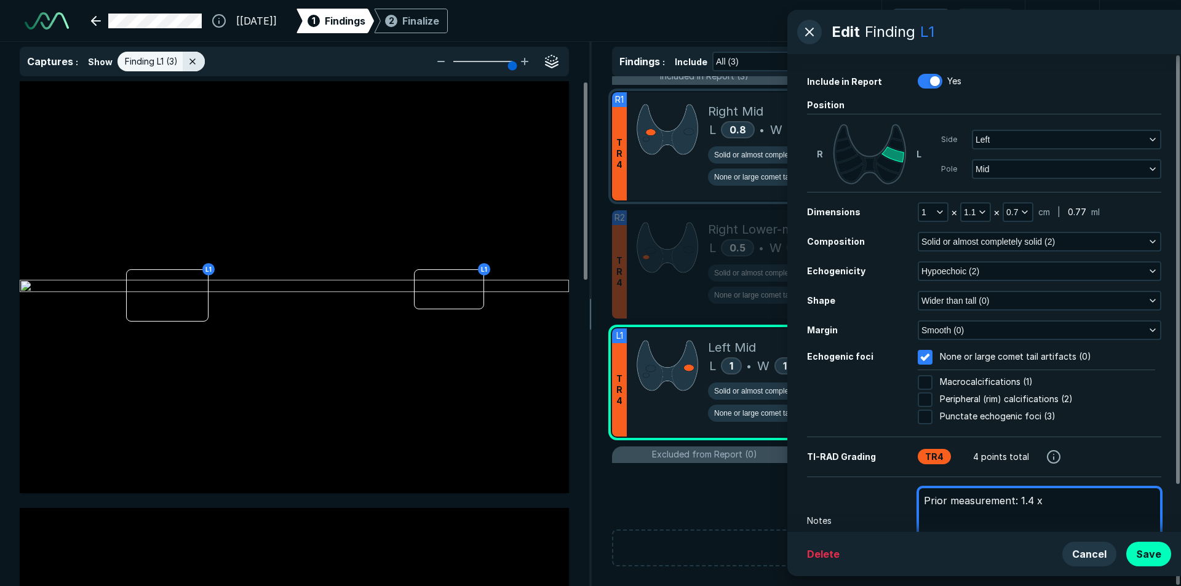
type textarea "x"
type textarea "Prior measurement: 1.4 x 1"
type textarea "x"
type textarea "Prior measurement: 1.4 x 1."
type textarea "x"
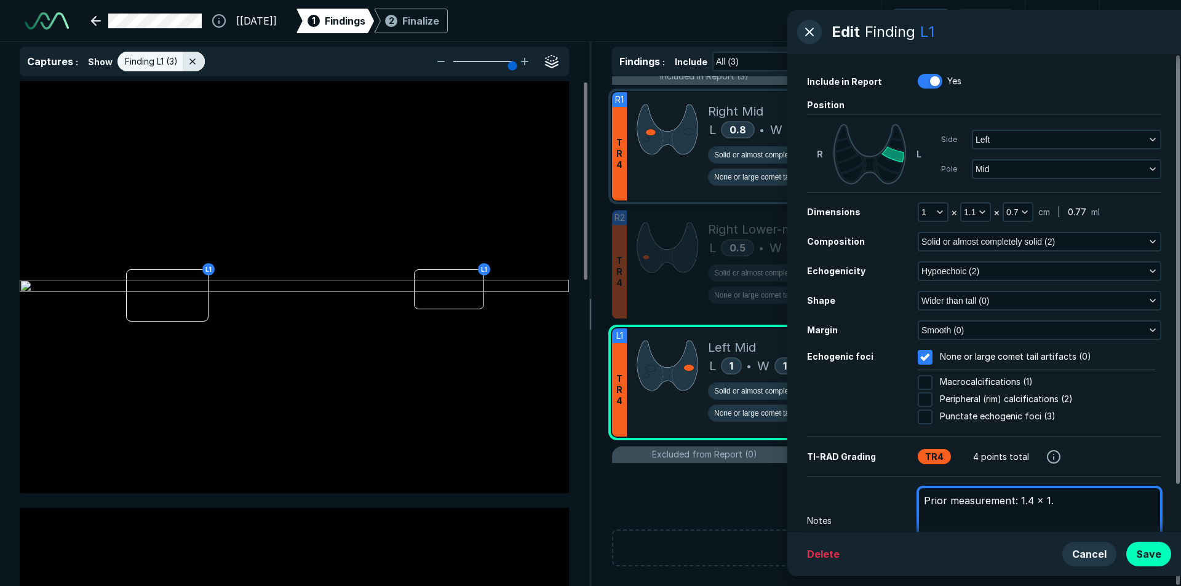
type textarea "Prior measurement: 1.4 x 1.2"
type textarea "x"
type textarea "Prior measurement: 1.4 x 1.2"
type textarea "x"
type textarea "Prior measurement: 1.4 x 1.2 x"
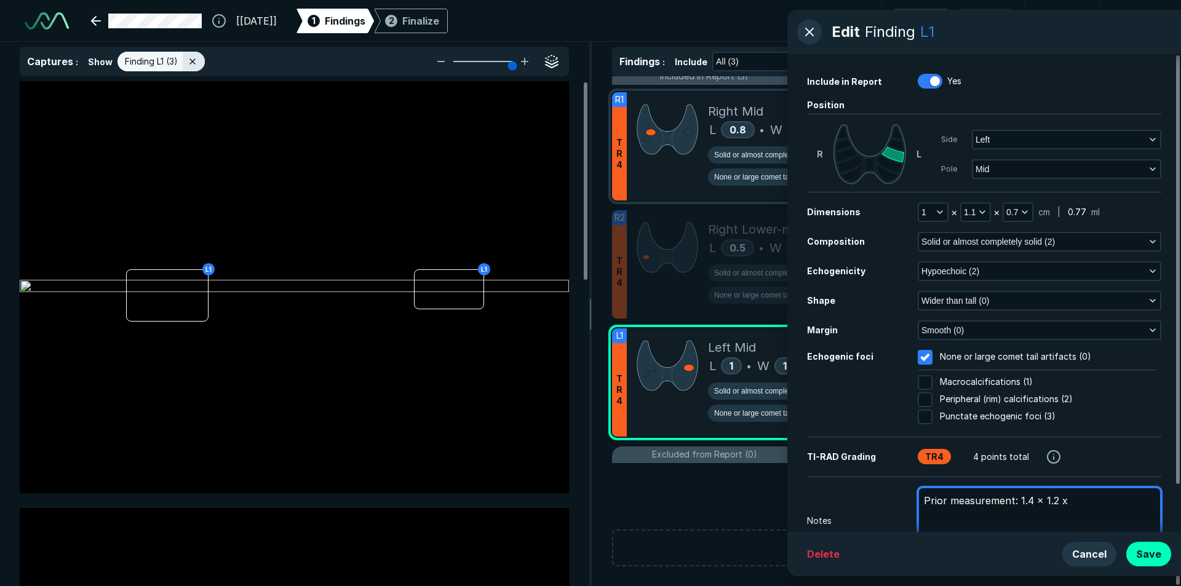
type textarea "x"
type textarea "Prior measurement: 1.4 x 1.2 x"
type textarea "x"
type textarea "Prior measurement: 1.4 x 1.2 x 0"
type textarea "x"
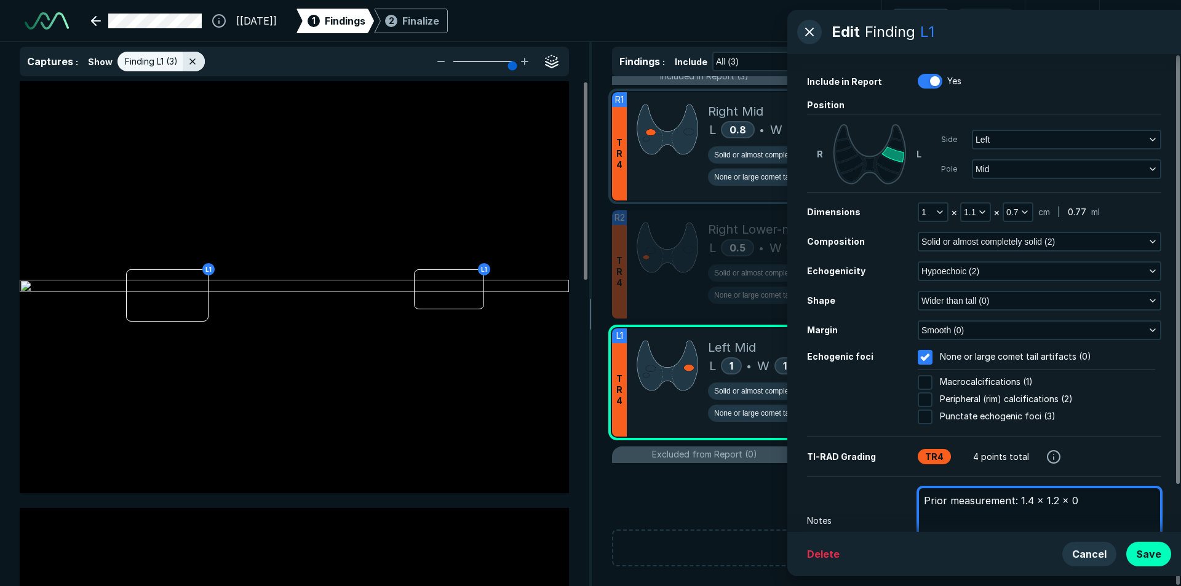
type textarea "Prior measurement: 1.4 x 1.2 x 0."
type textarea "x"
type textarea "Prior measurement: 1.4 x 1.2 x 0.7"
type textarea "x"
type textarea "Prior measurement: 1.4 x 1.2 x 0.7"
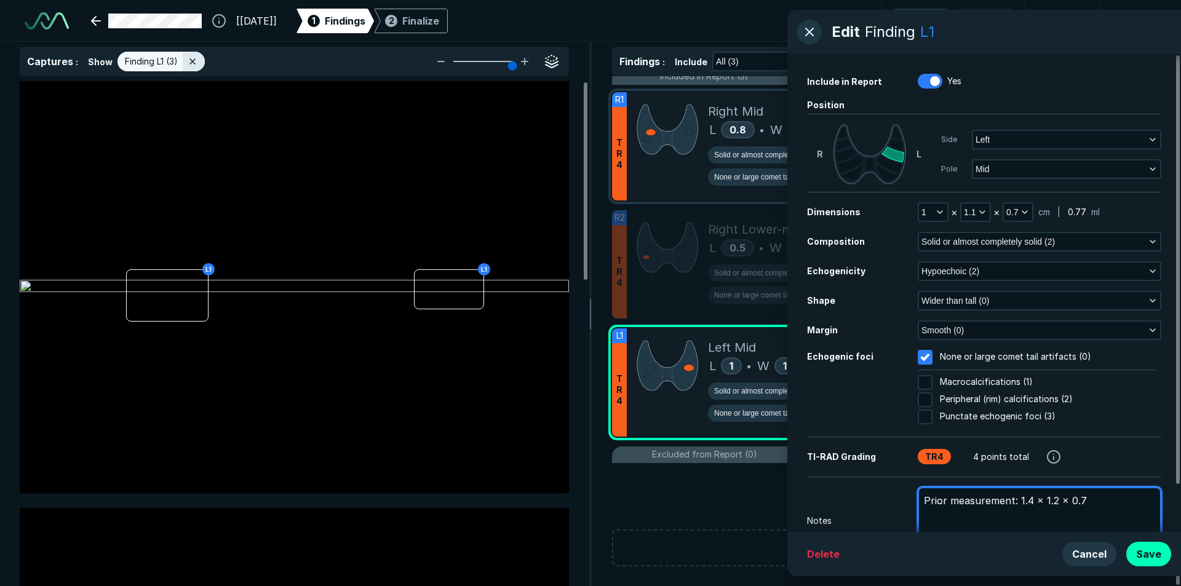
type textarea "x"
type textarea "Prior measurement: 1.4 x 1.2 x 0.7 c"
type textarea "x"
type textarea "Prior measurement: 1.4 x 1.2 x 0.7 cm"
type textarea "x"
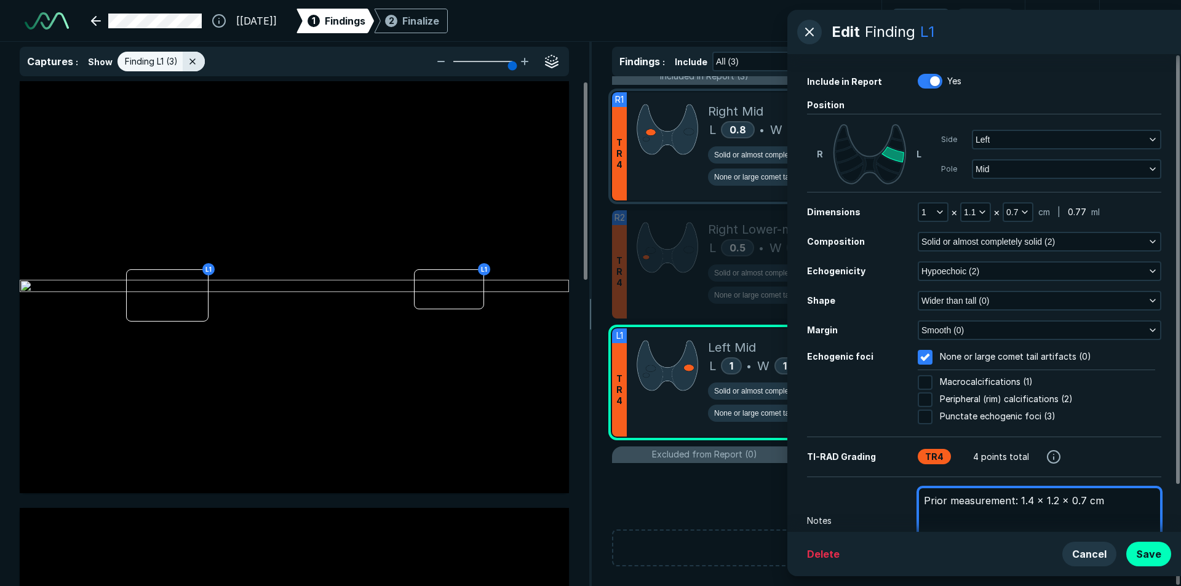
type textarea "Prior measurement: 1.4 x 1.2 x 0.7 cm"
type textarea "x"
type textarea "Prior measurement: 1.4 x 1.2 x 0.7 cm P"
type textarea "x"
type textarea "Prior measurement: 1.4 x 1.2 x 0.7 cm Pr"
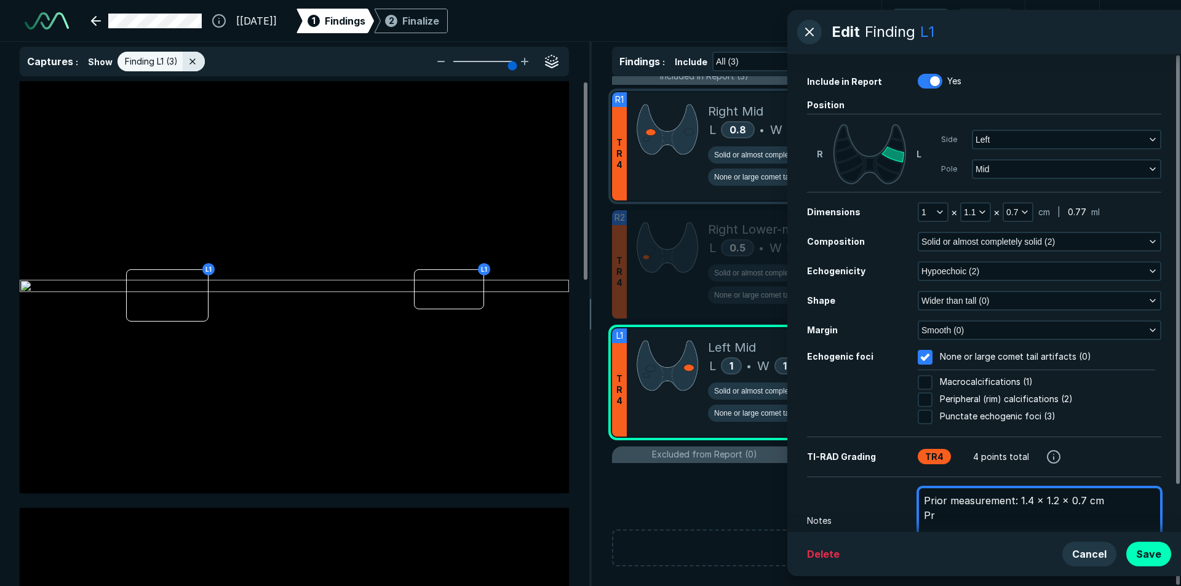
type textarea "x"
type textarea "Prior measurement: 1.4 x 1.2 x 0.7 cm Pri"
type textarea "x"
type textarea "Prior measurement: 1.4 x 1.2 x 0.7 cm Prio"
type textarea "x"
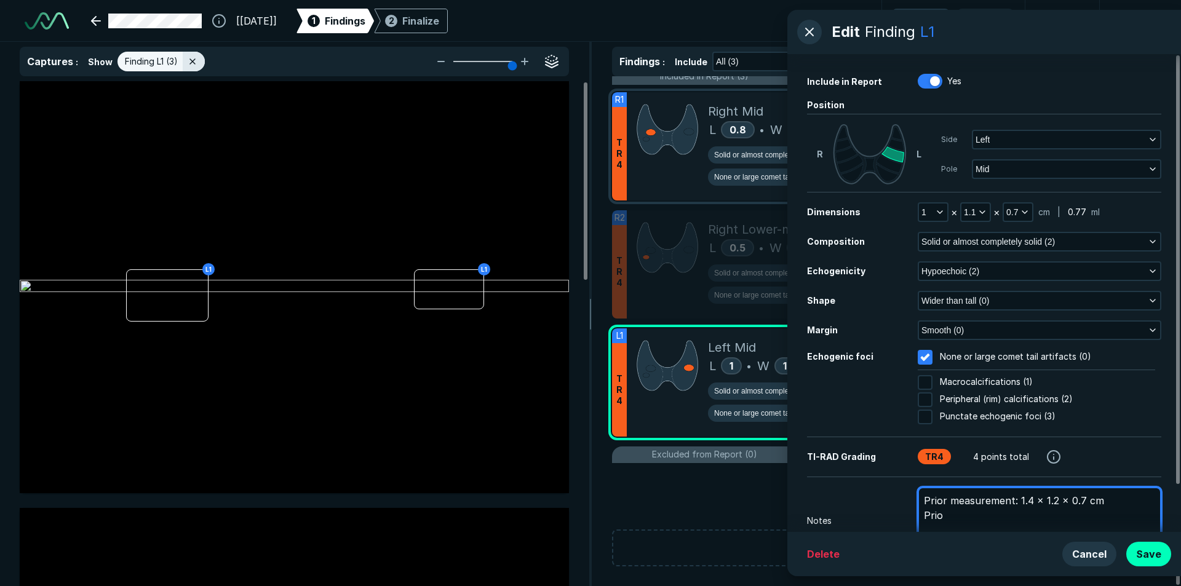
type textarea "Prior measurement: 1.4 x 1.2 x 0.7 cm Prior"
type textarea "x"
type textarea "Prior measurement: 1.4 x 1.2 x 0.7 cm Prior"
type textarea "x"
type textarea "Prior measurement: 1.4 x 1.2 x 0.7 cm Prior F"
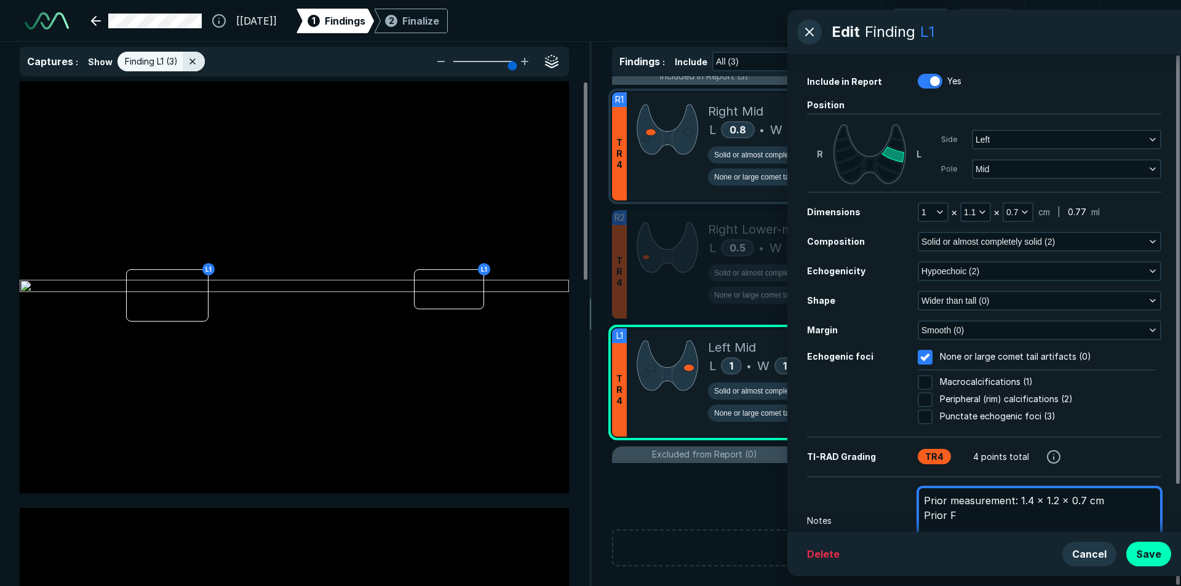
type textarea "x"
type textarea "Prior measurement: 1.4 x 1.2 x 0.7 cm Prior FN"
type textarea "x"
type textarea "Prior measurement: 1.4 x 1.2 x 0.7 cm Prior FNA"
type textarea "x"
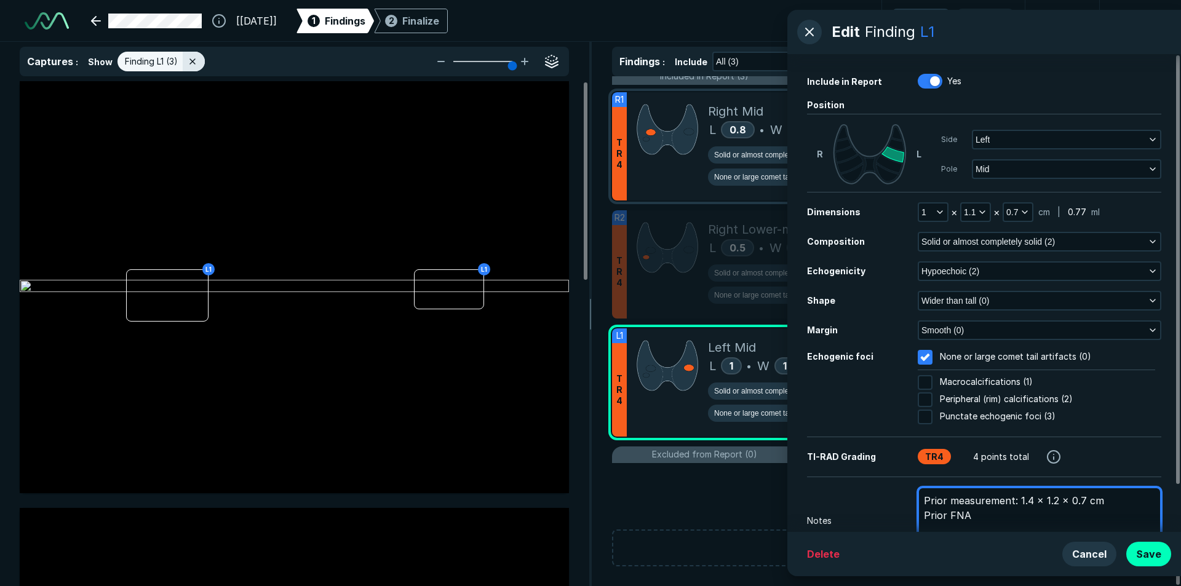
type textarea "Prior measurement: 1.4 x 1.2 x 0.7 cm Prior FNA"
type textarea "x"
type textarea "Prior measurement: 1.4 x 1.2 x 0.7 cm Prior FNA o"
type textarea "x"
type textarea "Prior measurement: 1.4 x 1.2 x 0.7 cm Prior FNA on"
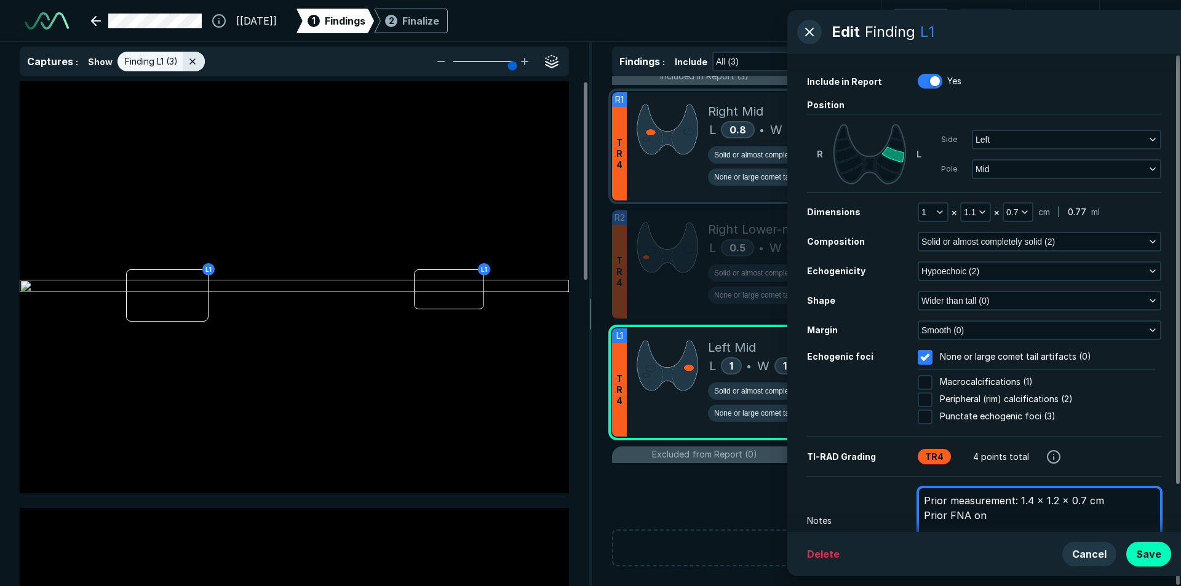
type textarea "x"
type textarea "Prior measurement: 1.4 x 1.2 x 0.7 cm Prior FNA on"
type textarea "x"
type textarea "Prior measurement: 1.4 x 1.2 x 0.7 cm Prior FNA on 7"
type textarea "x"
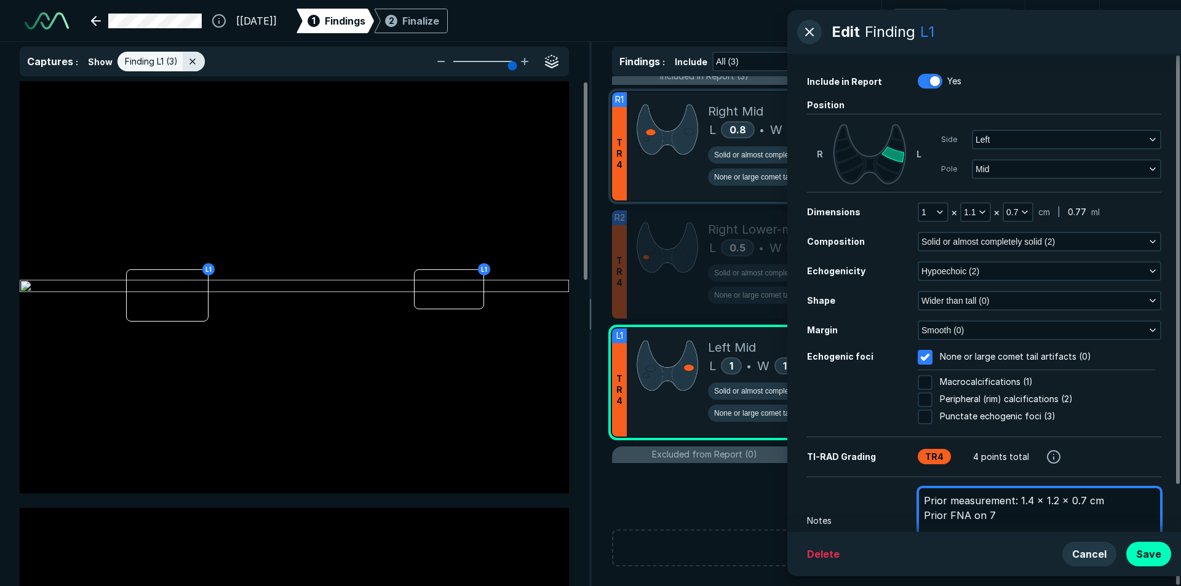
type textarea "Prior measurement: 1.4 x 1.2 x 0.7 cm Prior FNA on 7/"
type textarea "x"
type textarea "Prior measurement: 1.4 x 1.2 x 0.7 cm Prior FNA on 7/2"
type textarea "x"
type textarea "Prior measurement: 1.4 x 1.2 x 0.7 cm Prior FNA on 7/25"
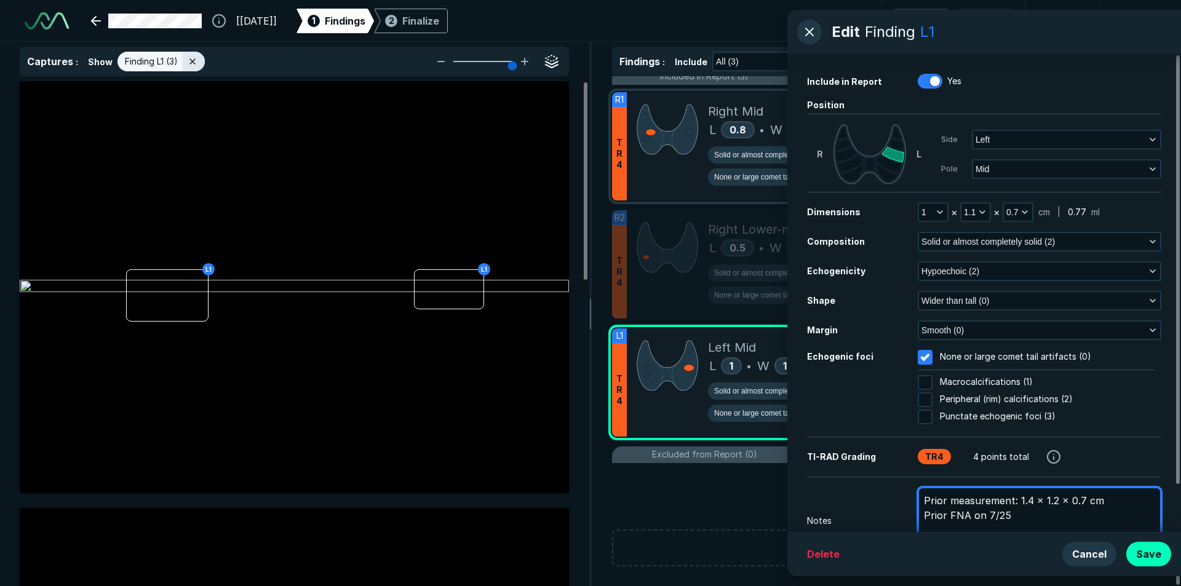
type textarea "x"
type textarea "Prior measurement: 1.4 x 1.2 x 0.7 cm Prior FNA on 7/25/"
type textarea "x"
type textarea "Prior measurement: 1.4 x 1.2 x 0.7 cm Prior FNA on 7/25/2"
type textarea "x"
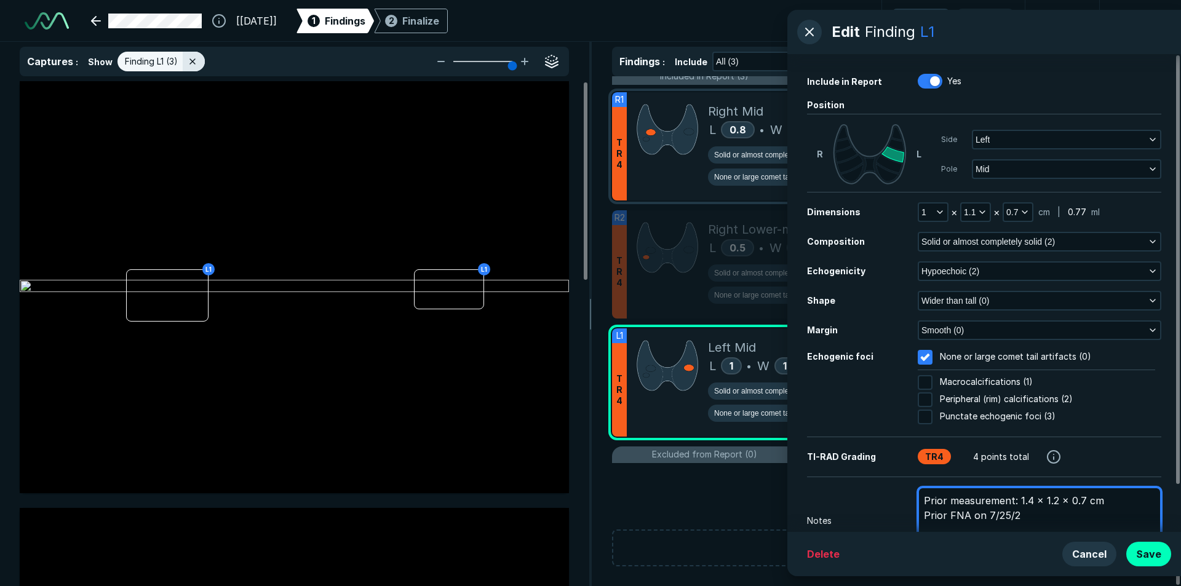
type textarea "Prior measurement: 1.4 x 1.2 x 0.7 cm Prior FNA on [DATE]"
type textarea "x"
type textarea "Prior measurement: 1.4 x 1.2 x 0.7 cm Prior FNA on 7/25/201"
type textarea "x"
type textarea "Prior measurement: 1.4 x 1.2 x 0.7 cm Prior FNA on [DATE]"
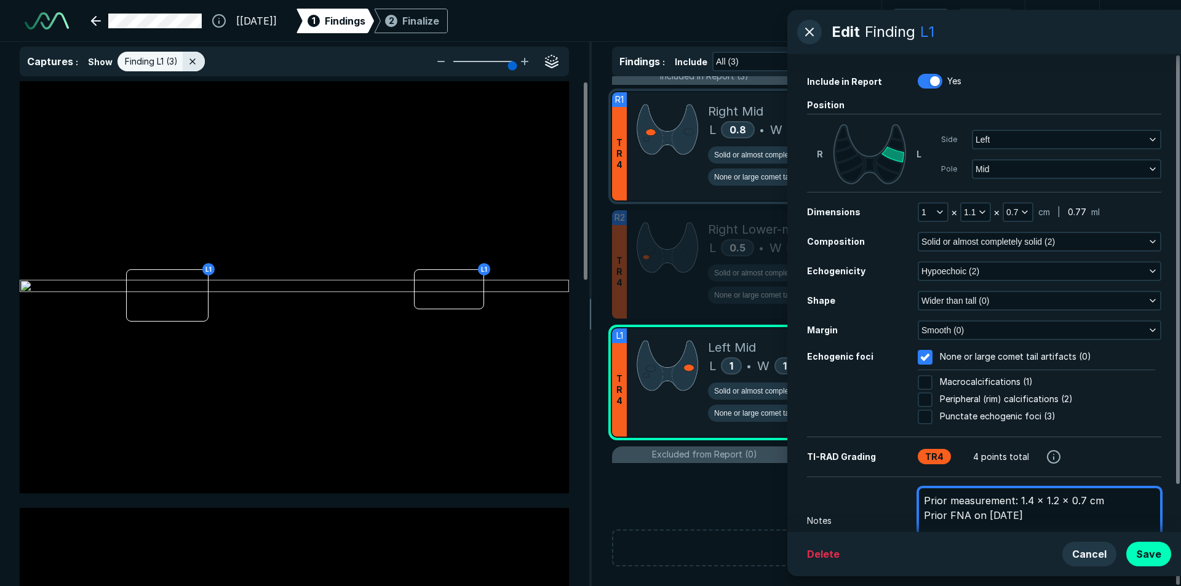
type textarea "x"
type textarea "Prior measurement: 1.4 x 1.2 x 0.7 cm Prior FNA on [DATE],"
type textarea "x"
type textarea "Prior measurement: 1.4 x 1.2 x 0.7 cm Prior FNA on [DATE],"
type textarea "x"
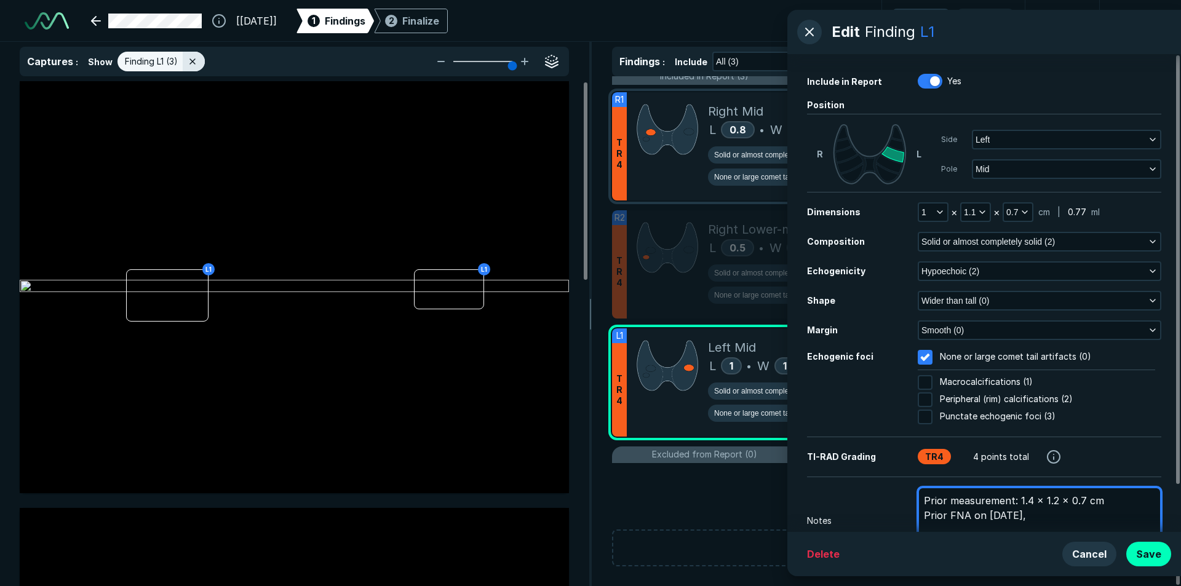
type textarea "Prior measurement: 1.4 x 1.2 x 0.7 cm Prior FNA on [DATE], r"
type textarea "x"
type textarea "Prior measurement: 1.4 x 1.2 x 0.7 cm Prior FNA on [DATE], re"
type textarea "x"
type textarea "Prior measurement: 1.4 x 1.2 x 0.7 cm Prior FNA on [DATE], res"
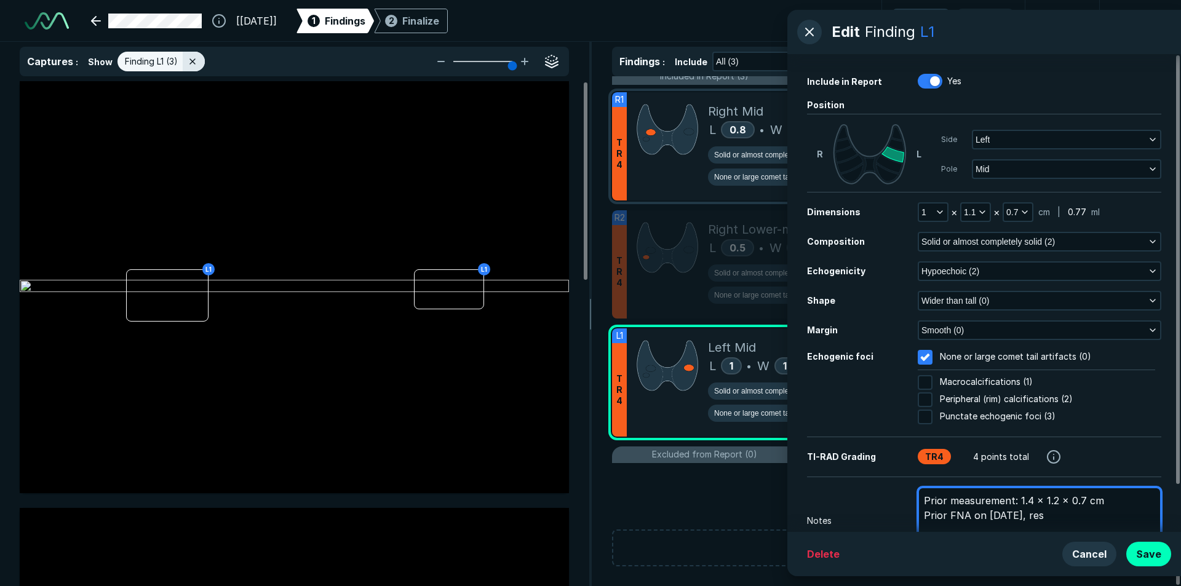
type textarea "x"
type textarea "Prior measurement: 1.4 x 1.2 x 0.7 cm Prior FNA on [DATE], resu"
type textarea "x"
type textarea "Prior measurement: 1.4 x 1.2 x 0.7 cm Prior FNA on [DATE], resul"
type textarea "x"
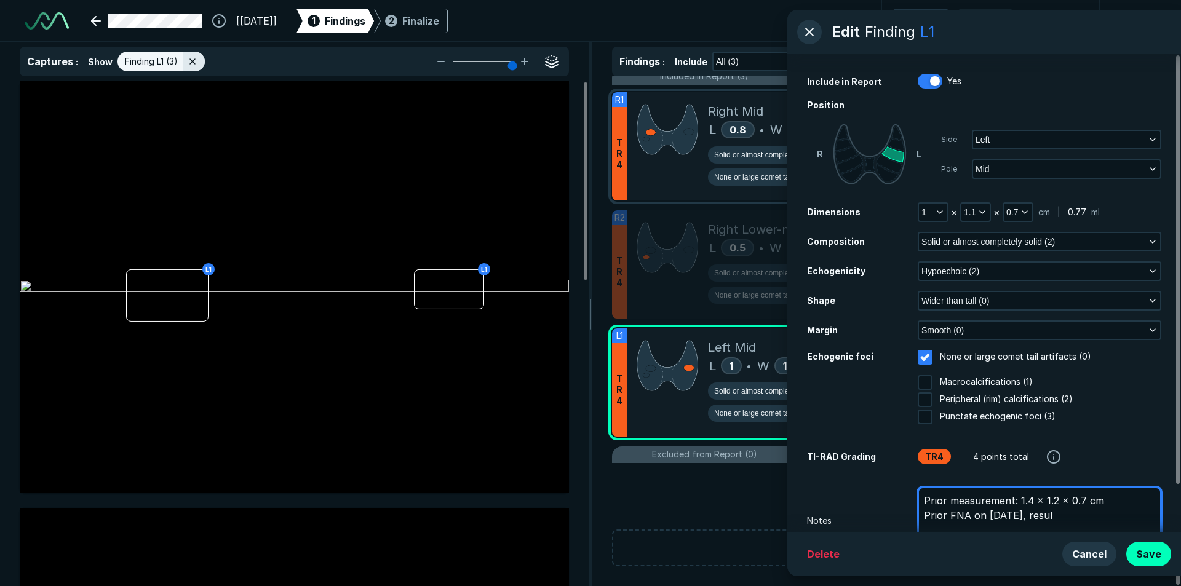
type textarea "Prior measurement: 1.4 x 1.2 x 0.7 cm Prior FNA on [DATE], result"
type textarea "x"
type textarea "Prior measurement: 1.4 x 1.2 x 0.7 cm Prior FNA on [DATE], results"
type textarea "x"
type textarea "Prior measurement: 1.4 x 1.2 x 0.7 cm Prior FNA on [DATE], results"
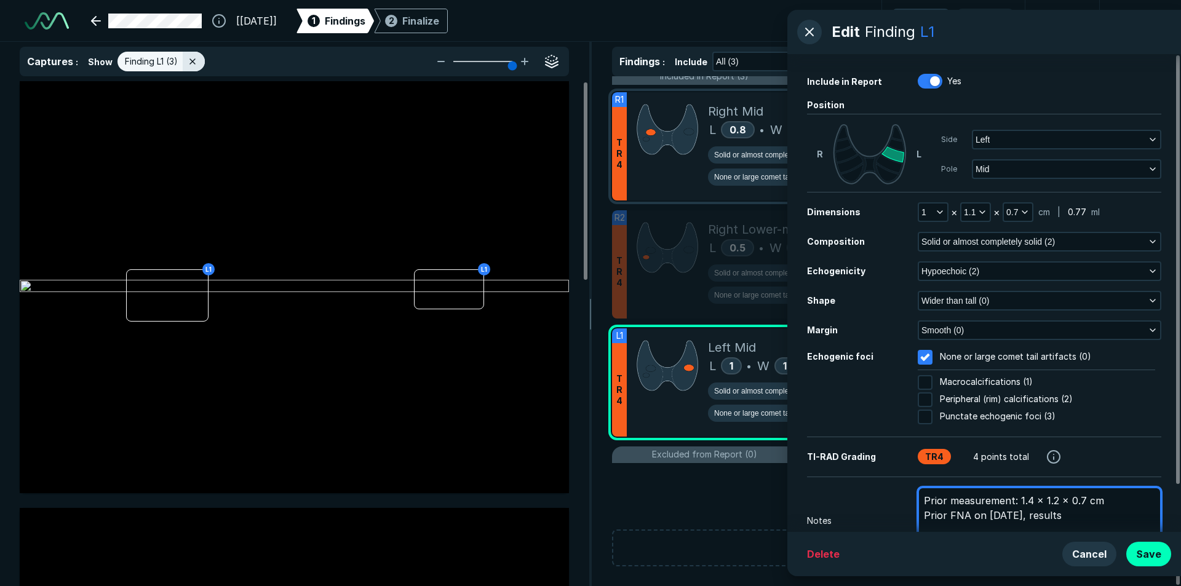
type textarea "x"
type textarea "Prior measurement: 1.4 x 1.2 x 0.7 cm Prior FNA on [DATE], results n"
type textarea "x"
type textarea "Prior measurement: 1.4 x 1.2 x 0.7 cm Prior FNA on [DATE], results no"
type textarea "x"
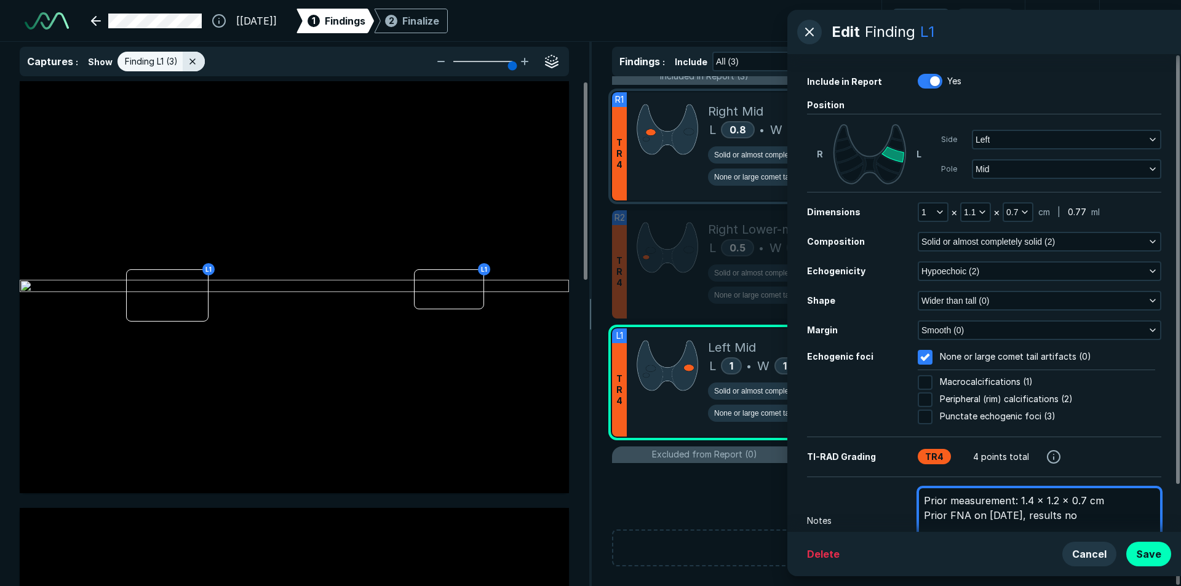
type textarea "Prior measurement: 1.4 x 1.2 x 0.7 cm Prior FNA on [DATE], results not"
type textarea "x"
type textarea "Prior measurement: 1.4 x 1.2 x 0.7 cm Prior FNA on [DATE], results not"
type textarea "x"
type textarea "Prior measurement: 1.4 x 1.2 x 0.7 cm Prior FNA on [DATE], results not a"
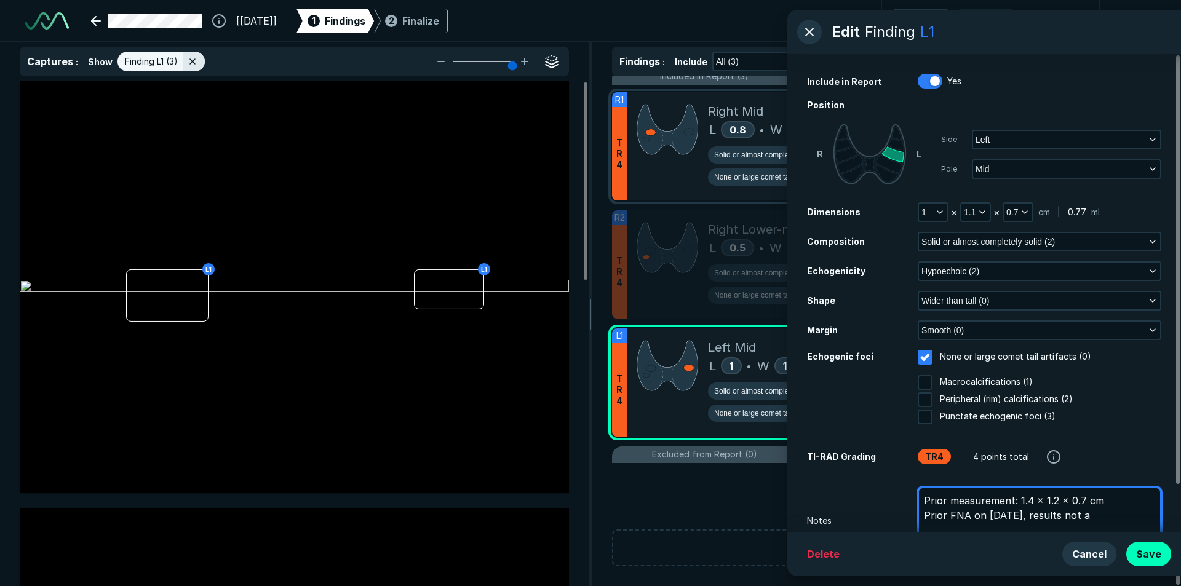
type textarea "x"
type textarea "Prior measurement: 1.4 x 1.2 x 0.7 cm Prior FNA on [DATE], results not av"
type textarea "x"
type textarea "Prior measurement: 1.4 x 1.2 x 0.7 cm Prior FNA on [DATE], results not ava"
type textarea "x"
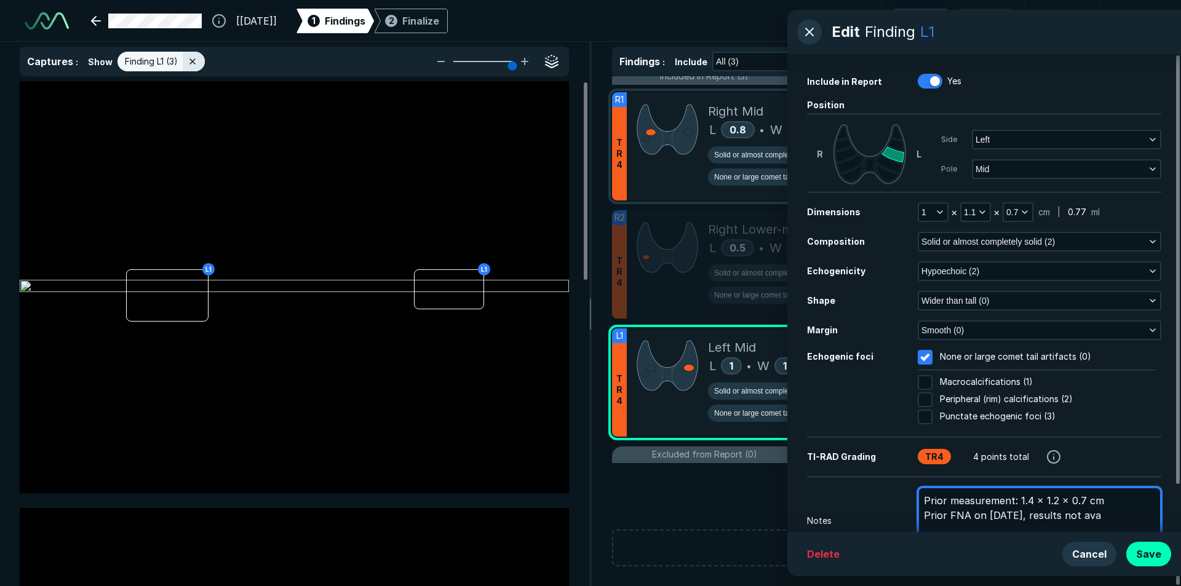
type textarea "Prior measurement: 1.4 x 1.2 x 0.7 cm Prior FNA on [DATE], results not avai"
type textarea "x"
type textarea "Prior measurement: 1.4 x 1.2 x 0.7 cm Prior FNA on [DATE], results not avail"
type textarea "x"
type textarea "Prior measurement: 1.4 x 1.2 x 0.7 cm Prior FNA on [DATE], results not availa"
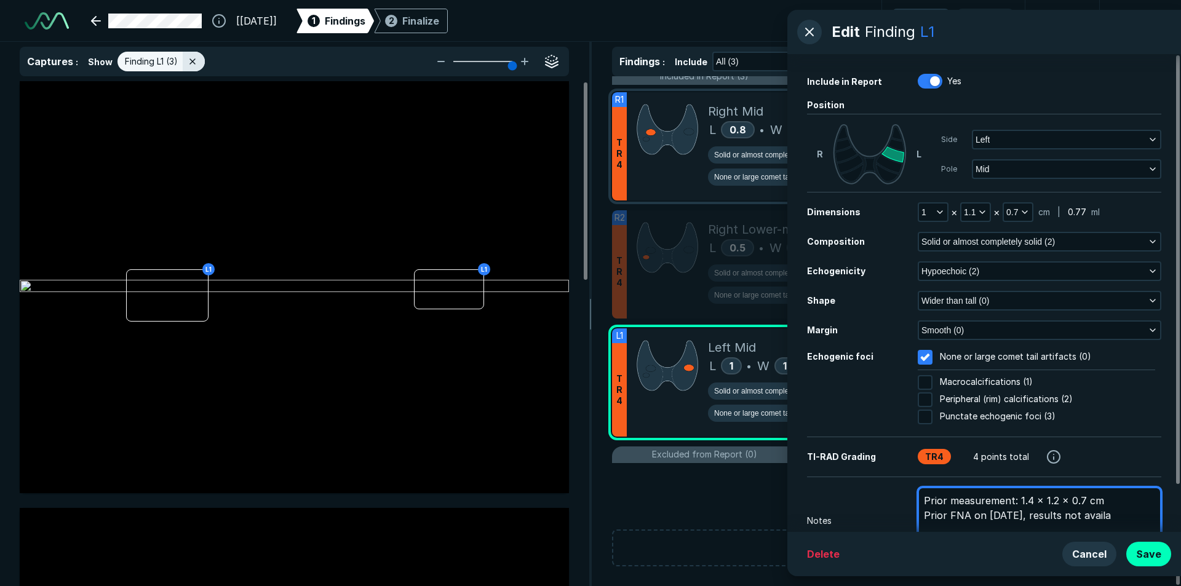
type textarea "x"
type textarea "Prior measurement: 1.4 x 1.2 x 0.7 cm Prior FNA on [DATE], results not availab"
type textarea "x"
type textarea "Prior measurement: 1.4 x 1.2 x 0.7 cm Prior FNA on [DATE], results not availabl"
type textarea "x"
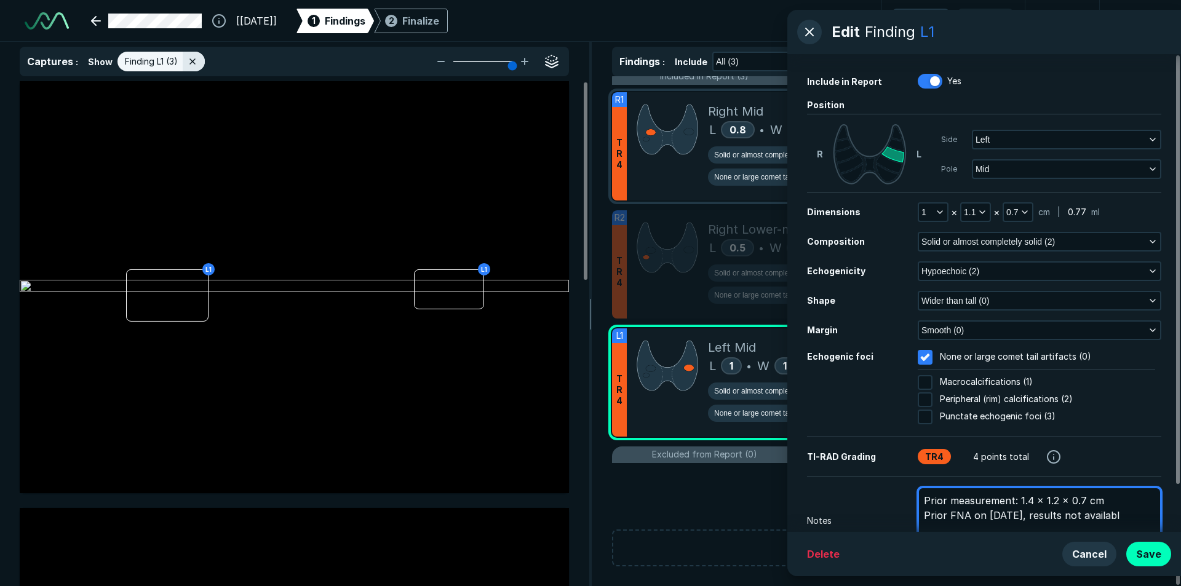
type textarea "Prior measurement: 1.4 x 1.2 x 0.7 cm Prior FNA on [DATE], results not available"
type textarea "x"
type textarea "Prior measurement: 1.4 x 1.2 x 0.7 cm Prior FNA on [DATE], results not availabl…"
type textarea "x"
type textarea "Prior measurement: 1.4 x 1.2 x 0.7 cm Prior FNA on [DATE], results not availabl…"
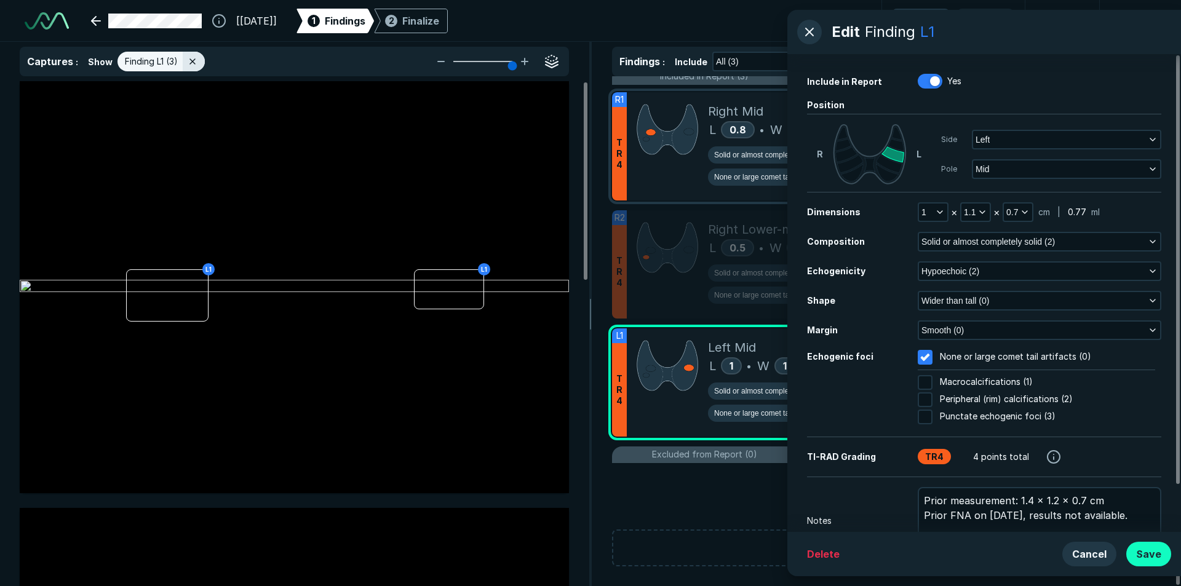
click at [1148, 561] on button "Save" at bounding box center [1148, 554] width 45 height 25
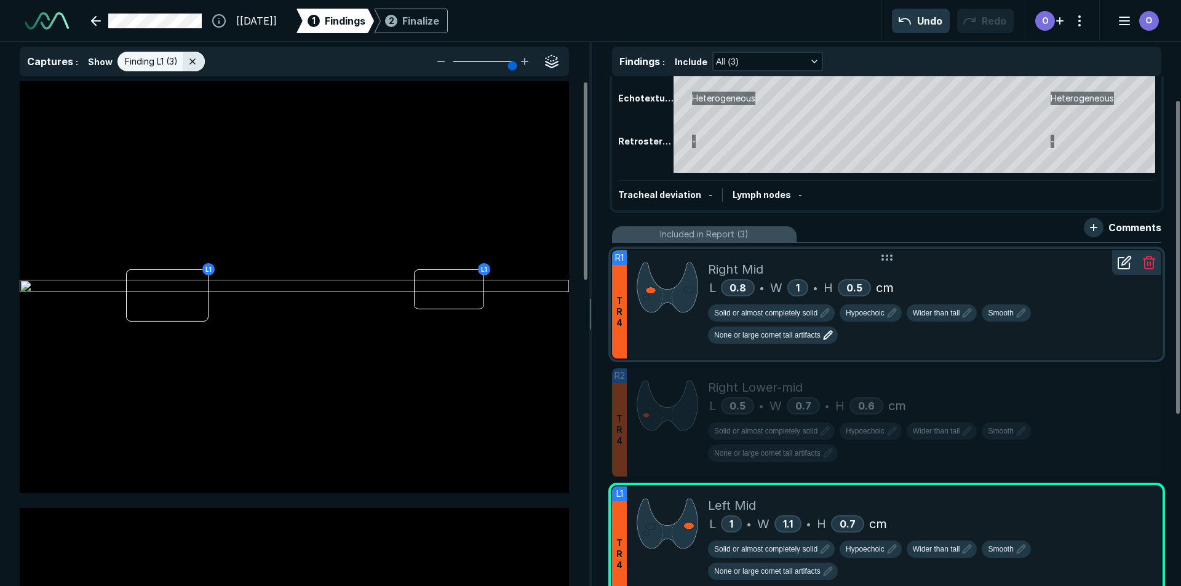
scroll to position [0, 0]
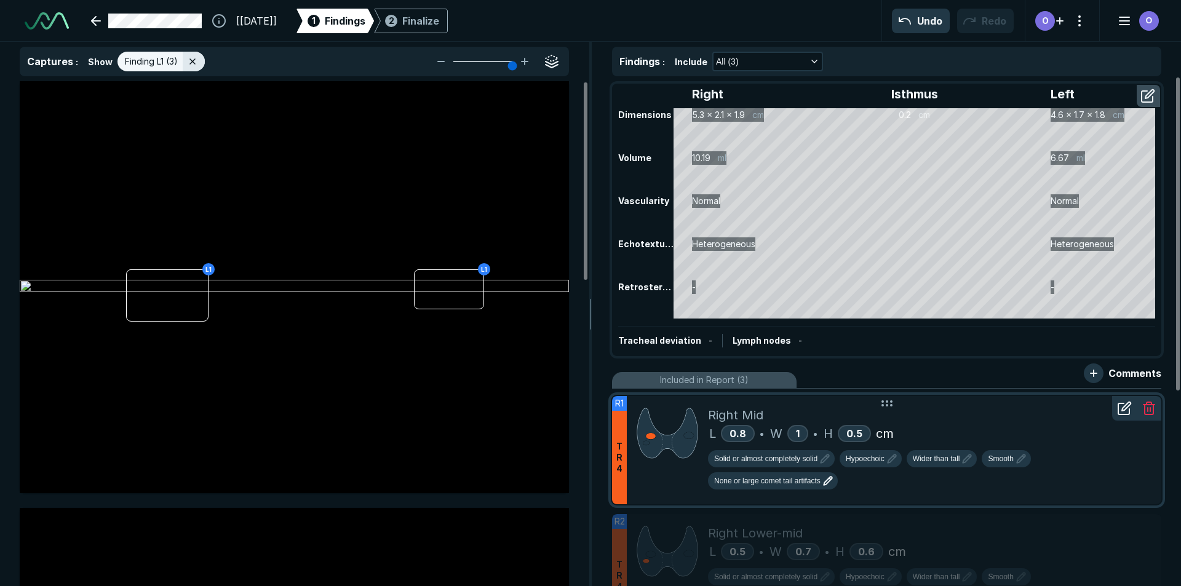
click at [1021, 415] on div "Right Mid" at bounding box center [930, 415] width 444 height 18
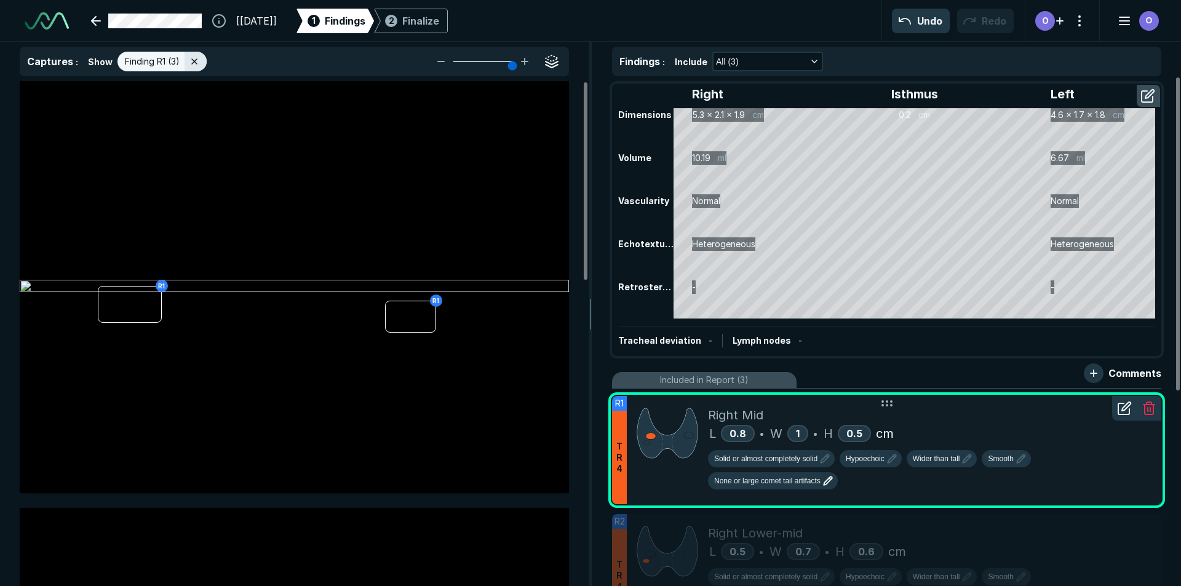
click at [1120, 408] on icon at bounding box center [1124, 408] width 15 height 15
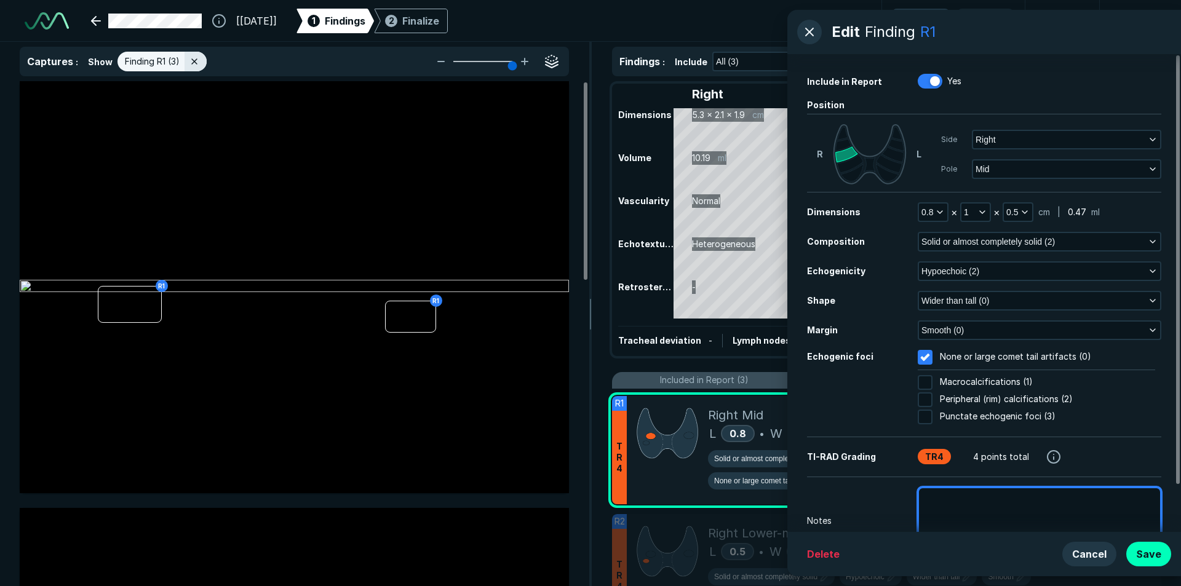
click at [1030, 500] on textarea at bounding box center [1040, 515] width 244 height 57
type textarea "x"
type textarea "P"
type textarea "x"
type textarea "Pr"
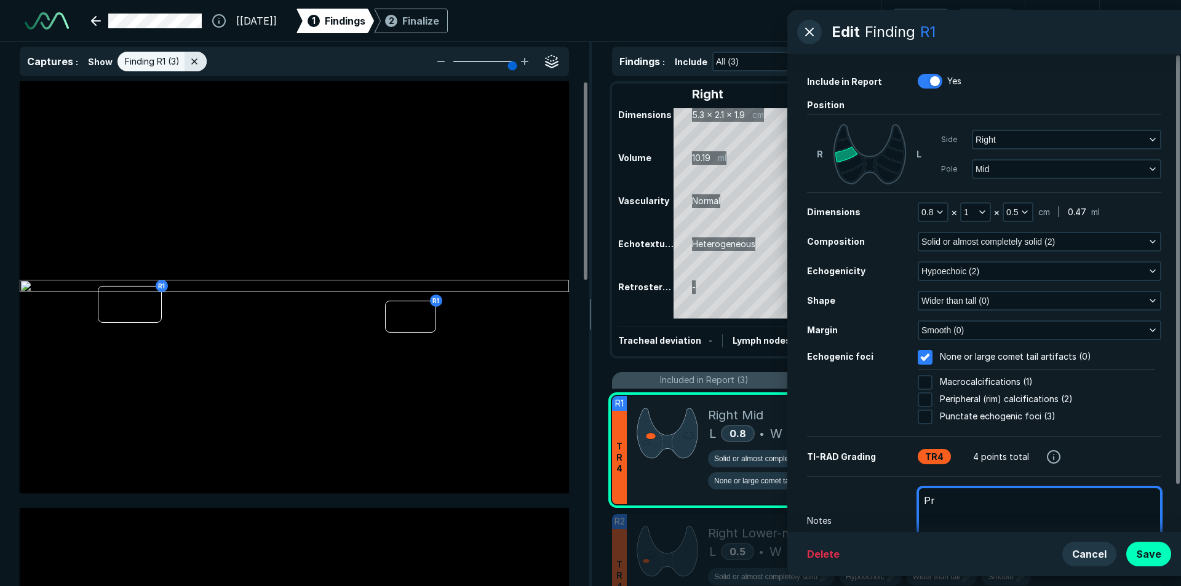
type textarea "x"
type textarea "Pri"
type textarea "x"
type textarea "Prio"
type textarea "x"
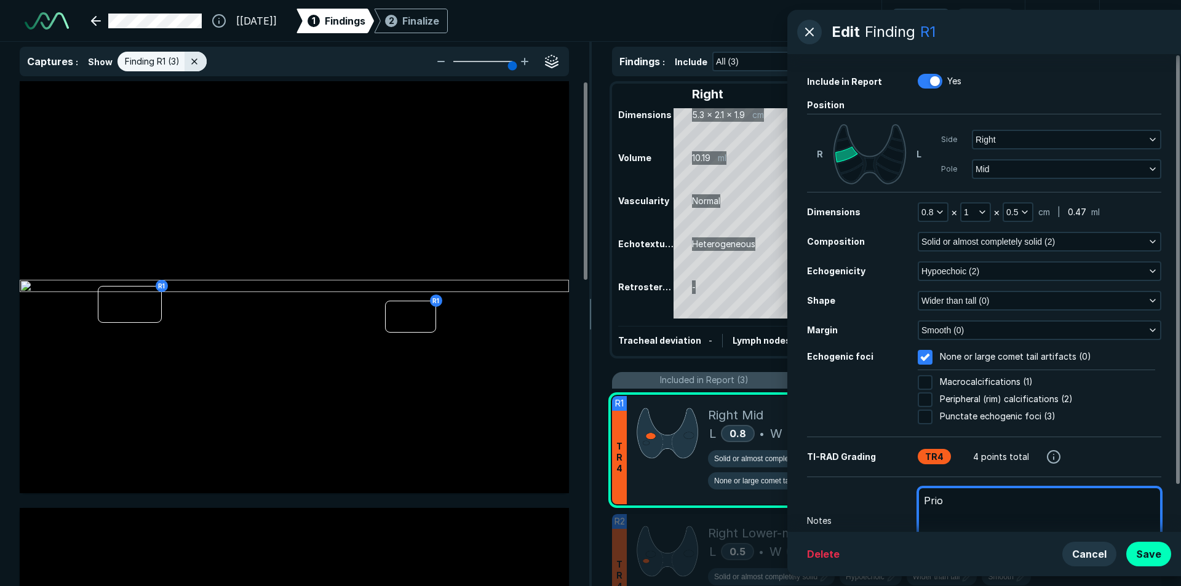
type textarea "Prior"
type textarea "x"
type textarea "Prior"
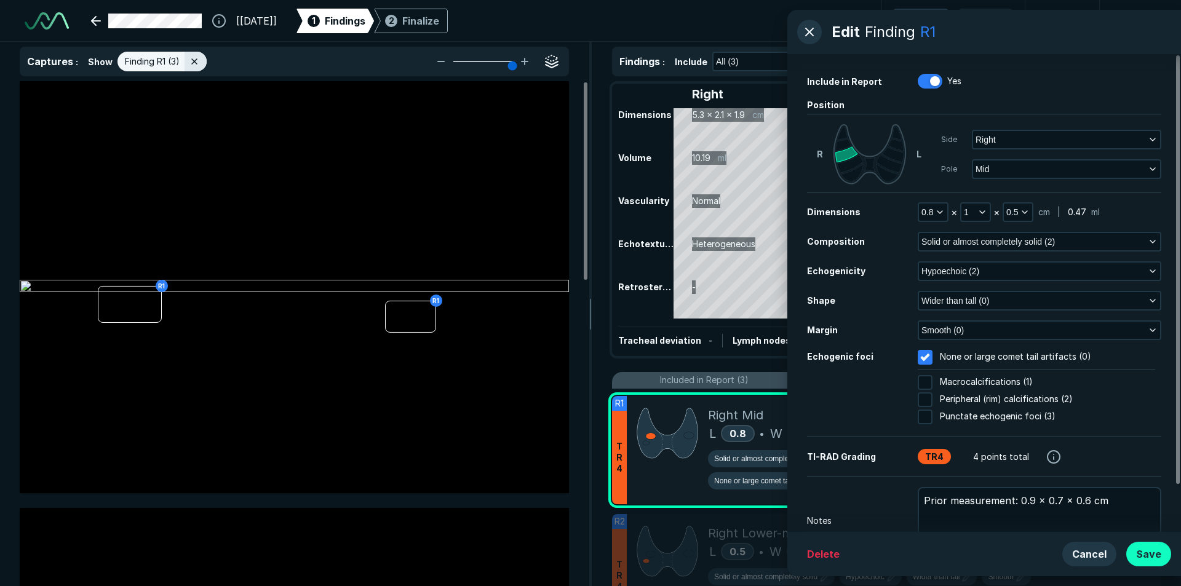
click at [1162, 557] on button "Save" at bounding box center [1148, 554] width 45 height 25
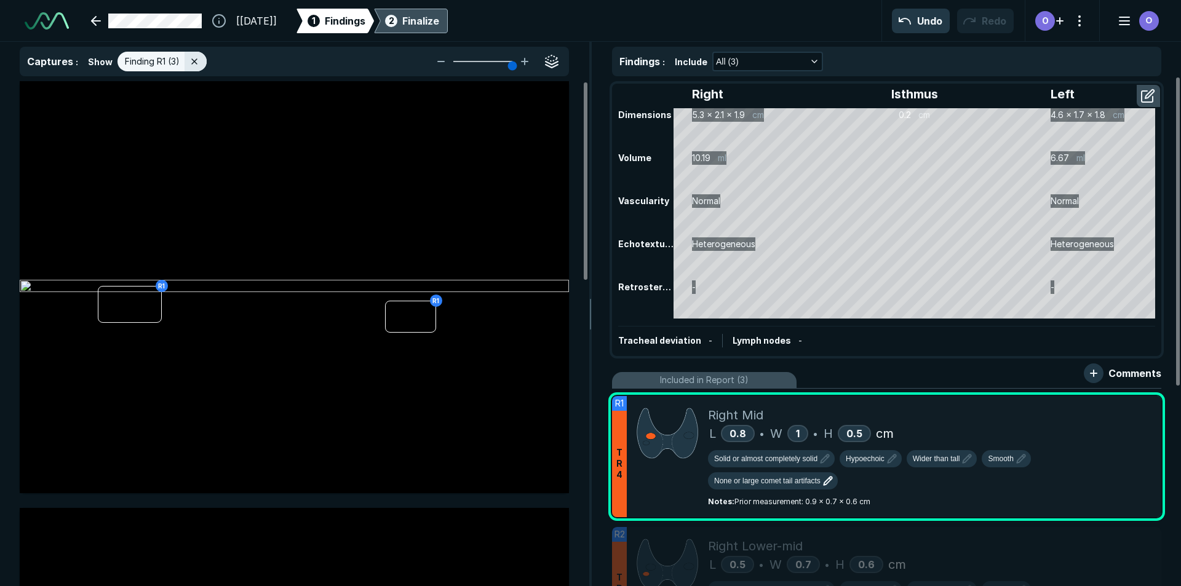
click at [439, 20] on div "Finalize" at bounding box center [420, 21] width 37 height 15
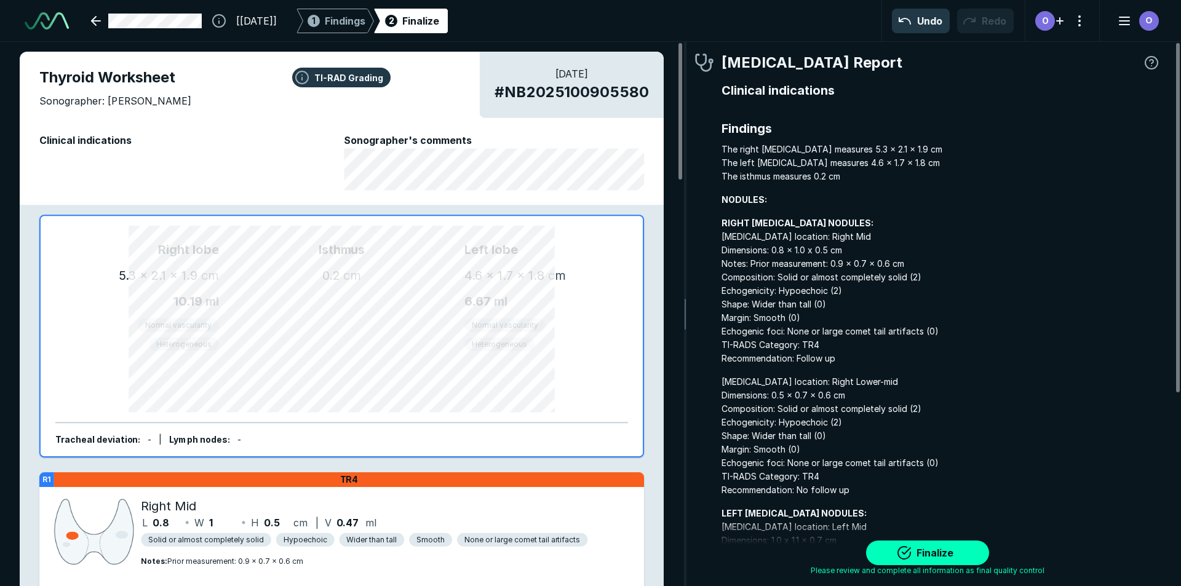
scroll to position [3961, 3663]
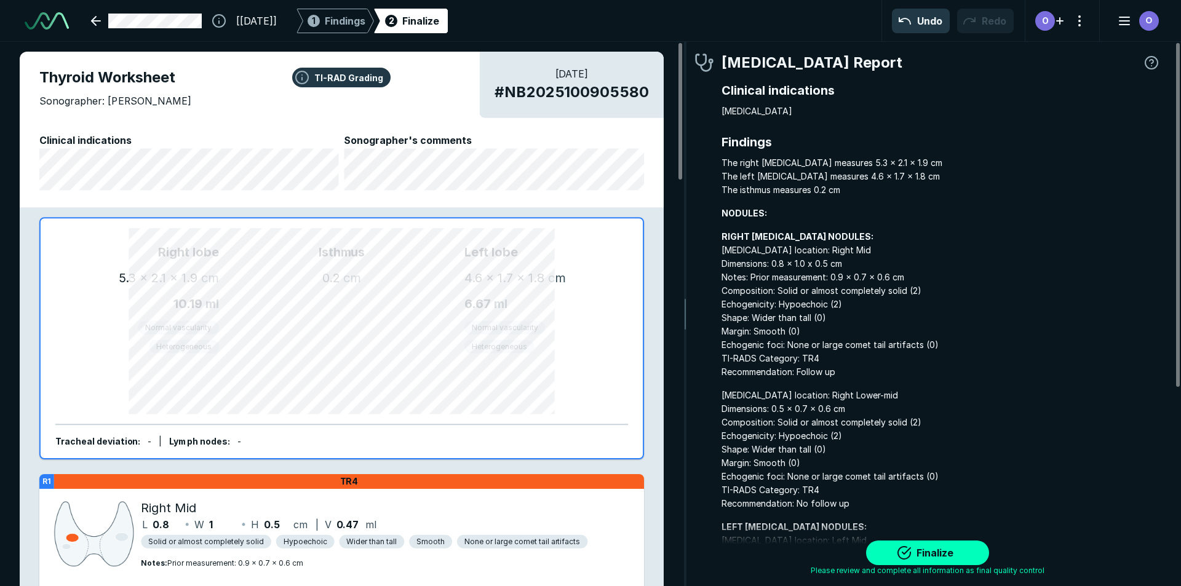
click at [496, 418] on div "Left [MEDICAL_DATA] 4.6 x 1.7 x 1.8 cm 6.67 ml Normal vascularity Heterogeneous" at bounding box center [538, 338] width 149 height 191
click at [928, 556] on button "Finalize" at bounding box center [927, 553] width 123 height 25
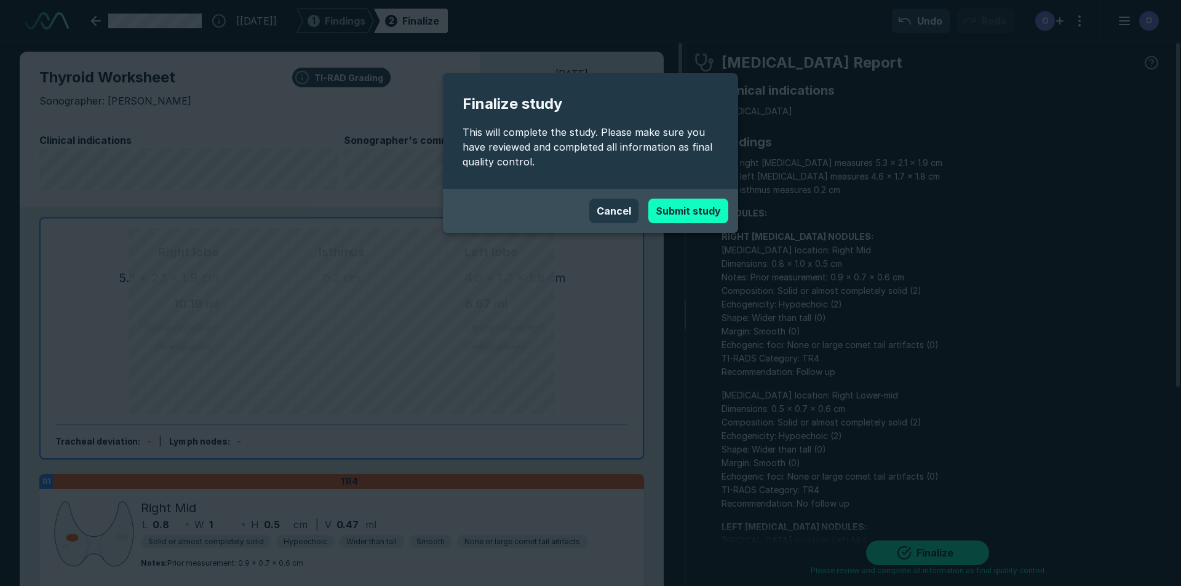
click at [654, 202] on button "Submit study" at bounding box center [688, 211] width 80 height 25
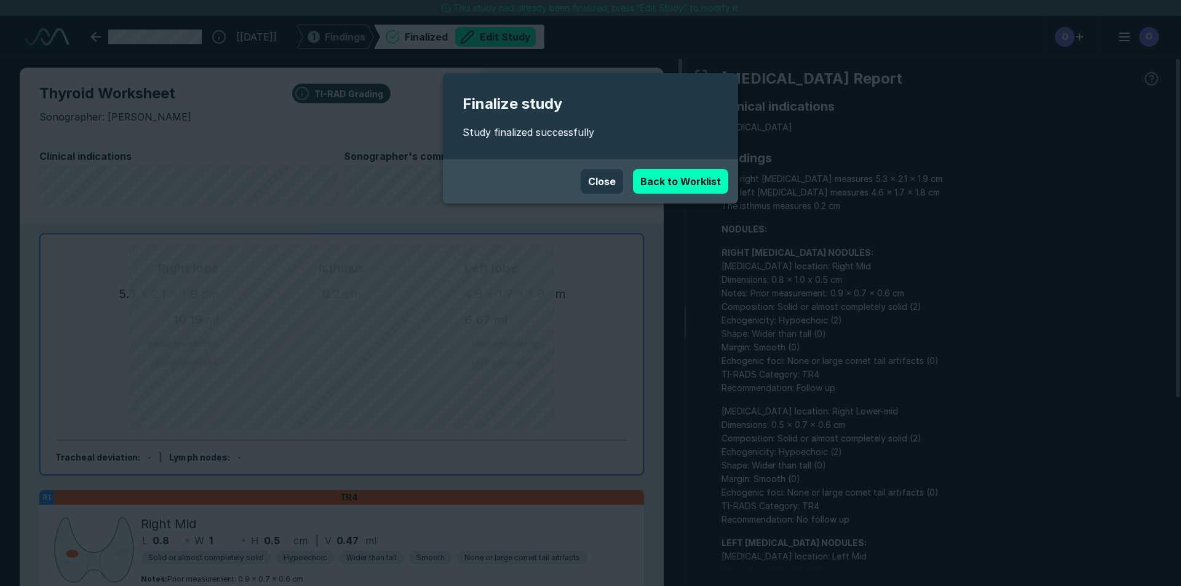
scroll to position [3933, 6896]
click at [670, 185] on link "Back to Worklist" at bounding box center [680, 181] width 95 height 25
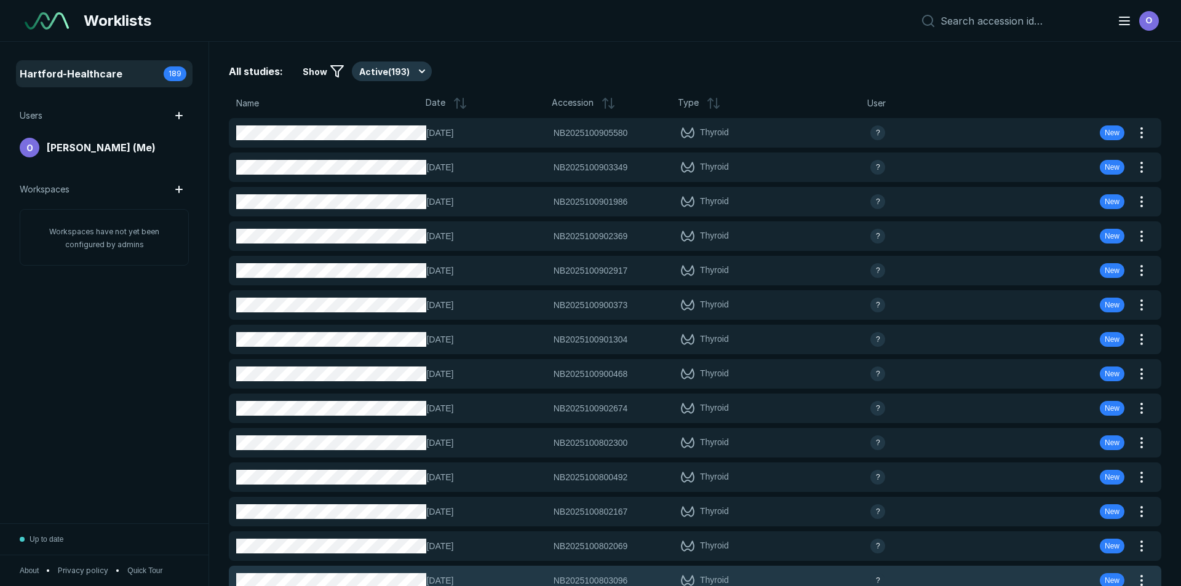
scroll to position [3808, 5758]
